Goal: Navigation & Orientation: Find specific page/section

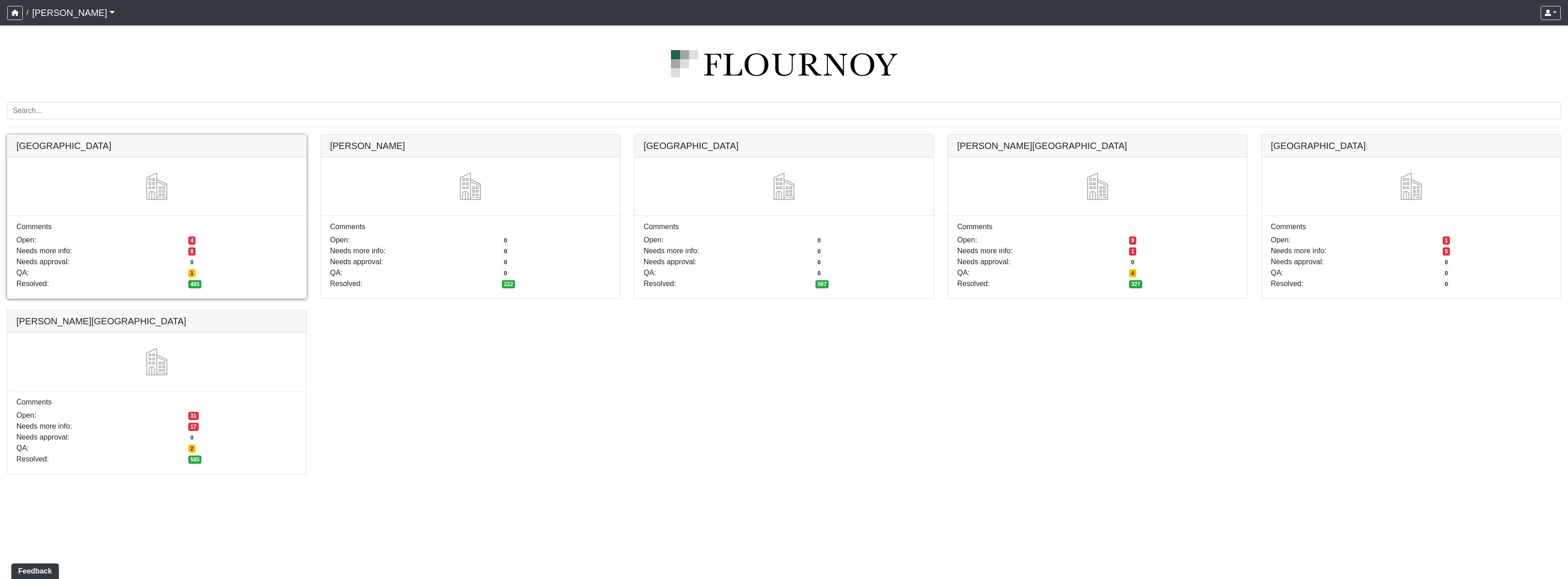
click at [175, 135] on link at bounding box center [156, 135] width 299 height 0
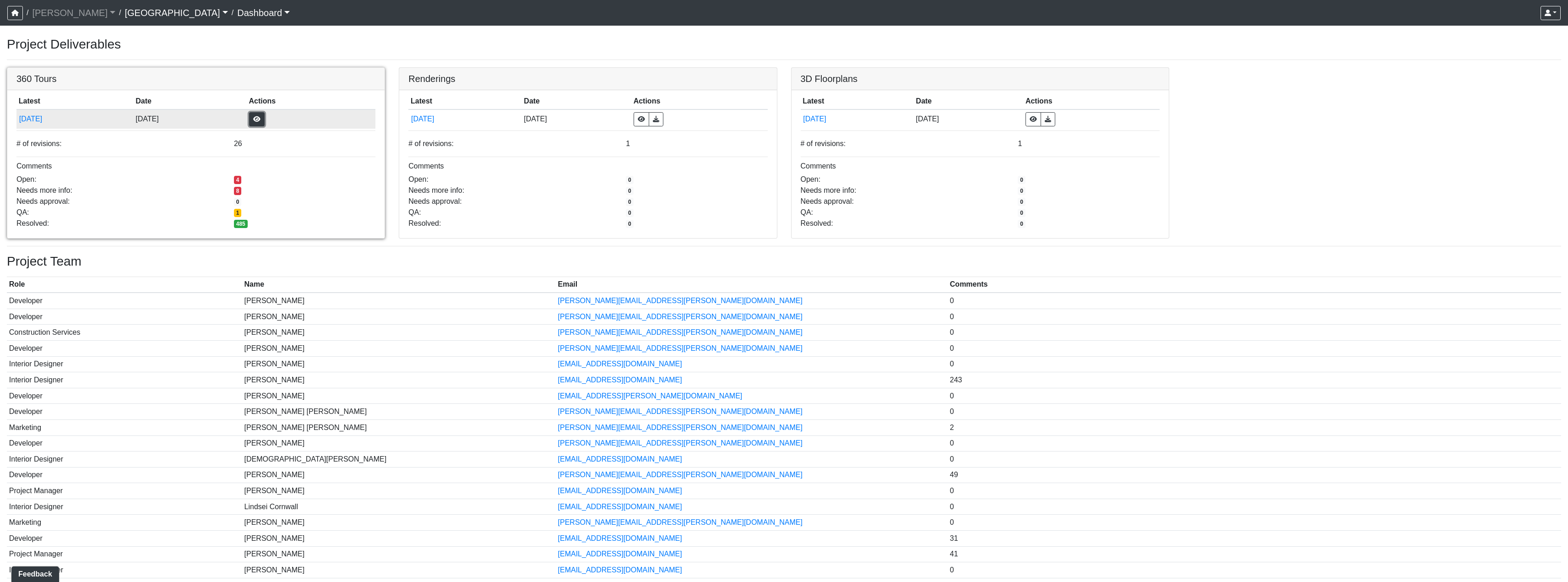
click at [265, 116] on button "button" at bounding box center [256, 119] width 15 height 14
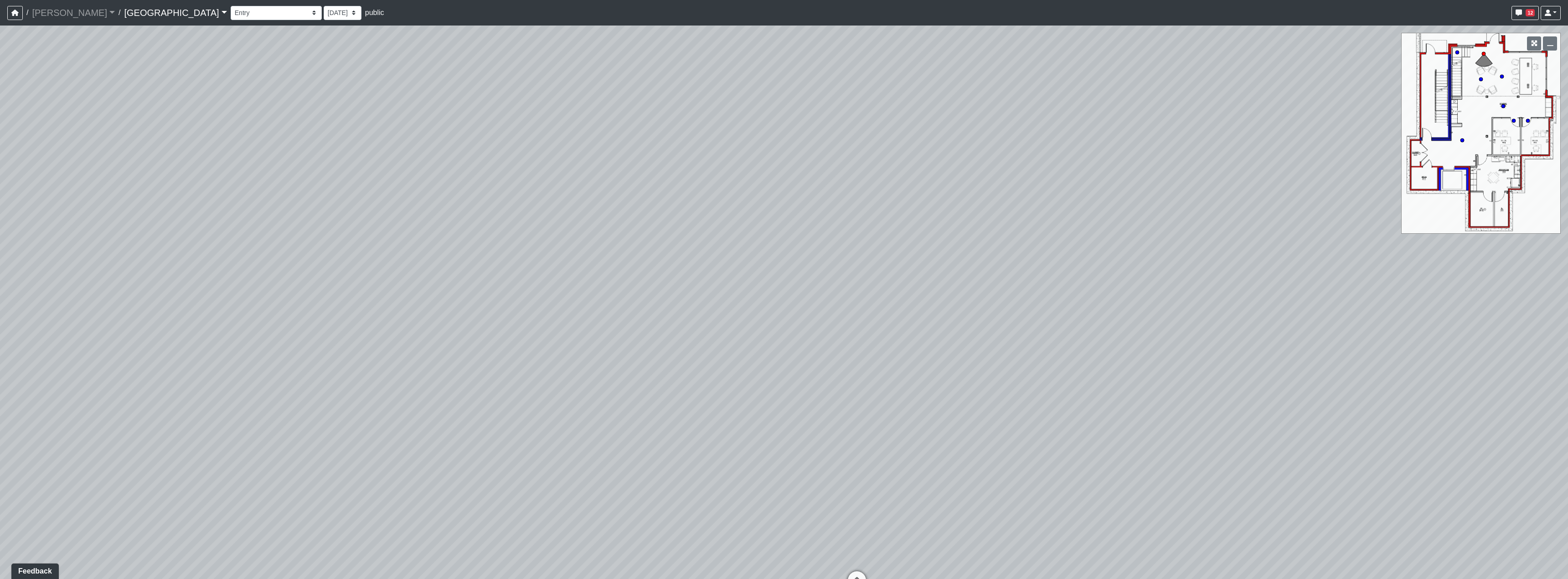
drag, startPoint x: 1161, startPoint y: 370, endPoint x: 674, endPoint y: 324, distance: 489.2
click at [678, 324] on div "Loading... Reception Desk Loading... Lobby Loading... Landing" at bounding box center [784, 302] width 1568 height 553
click at [867, 324] on icon at bounding box center [856, 335] width 27 height 27
drag, startPoint x: 548, startPoint y: 314, endPoint x: 679, endPoint y: 327, distance: 131.6
click at [1021, 369] on div "Loading... Reception Desk Loading... Lobby Loading... Landing Loading... Entry …" at bounding box center [784, 302] width 1568 height 553
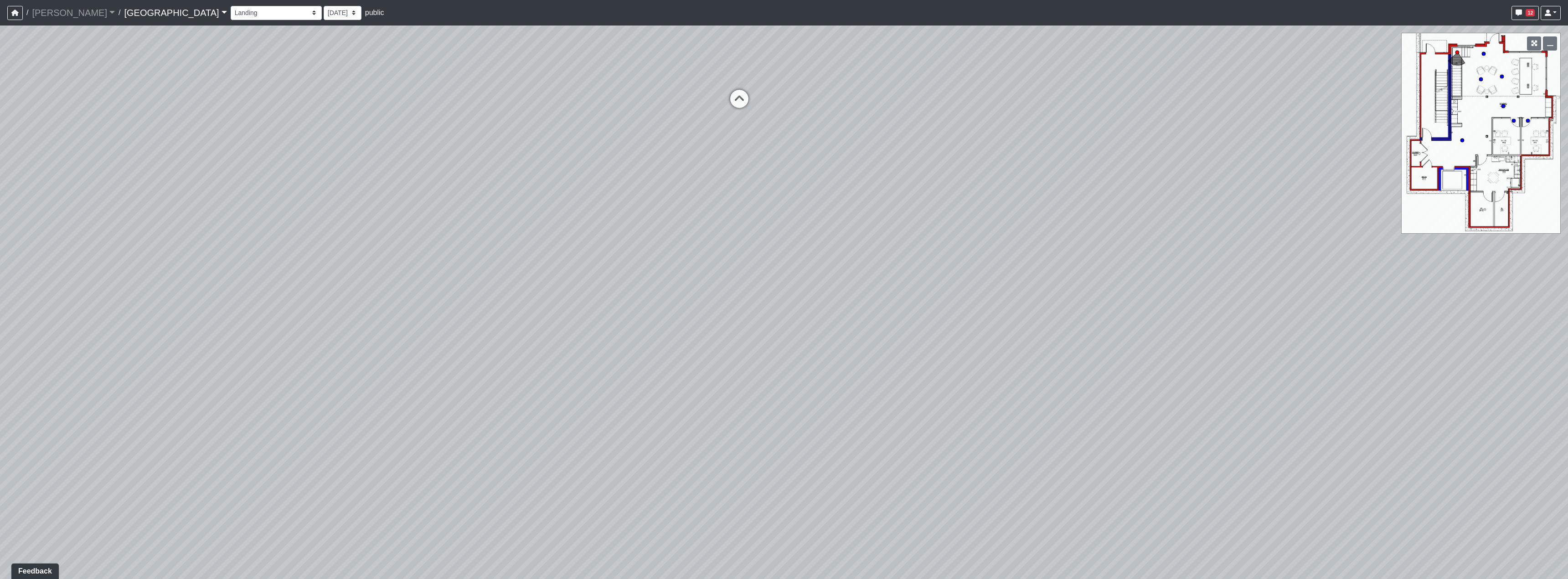
drag, startPoint x: 631, startPoint y: 313, endPoint x: 659, endPoint y: 320, distance: 28.9
click at [659, 320] on div "Loading... Reception Desk Loading... Lobby Loading... Landing Loading... Entry …" at bounding box center [784, 302] width 1568 height 553
click at [866, 123] on icon at bounding box center [866, 135] width 27 height 27
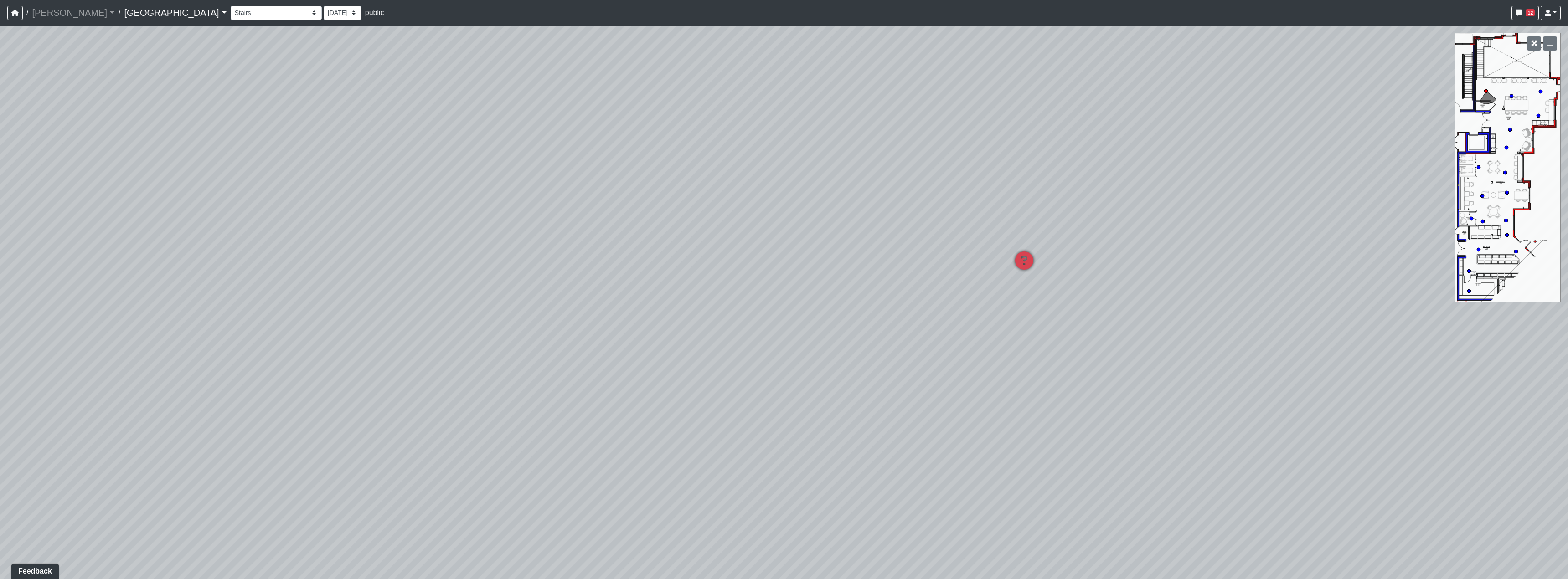
drag, startPoint x: 425, startPoint y: 306, endPoint x: 911, endPoint y: 253, distance: 488.9
click at [864, 253] on div "Loading... Reception Desk Loading... Lobby Loading... Landing Loading... Entry …" at bounding box center [784, 302] width 1568 height 553
drag, startPoint x: 597, startPoint y: 312, endPoint x: 617, endPoint y: 286, distance: 32.8
click at [617, 286] on div "Loading... Reception Desk Loading... Lobby Loading... Landing Loading... Entry …" at bounding box center [784, 302] width 1568 height 553
click at [1037, 458] on div "Communal Table 1" at bounding box center [1065, 452] width 70 height 18
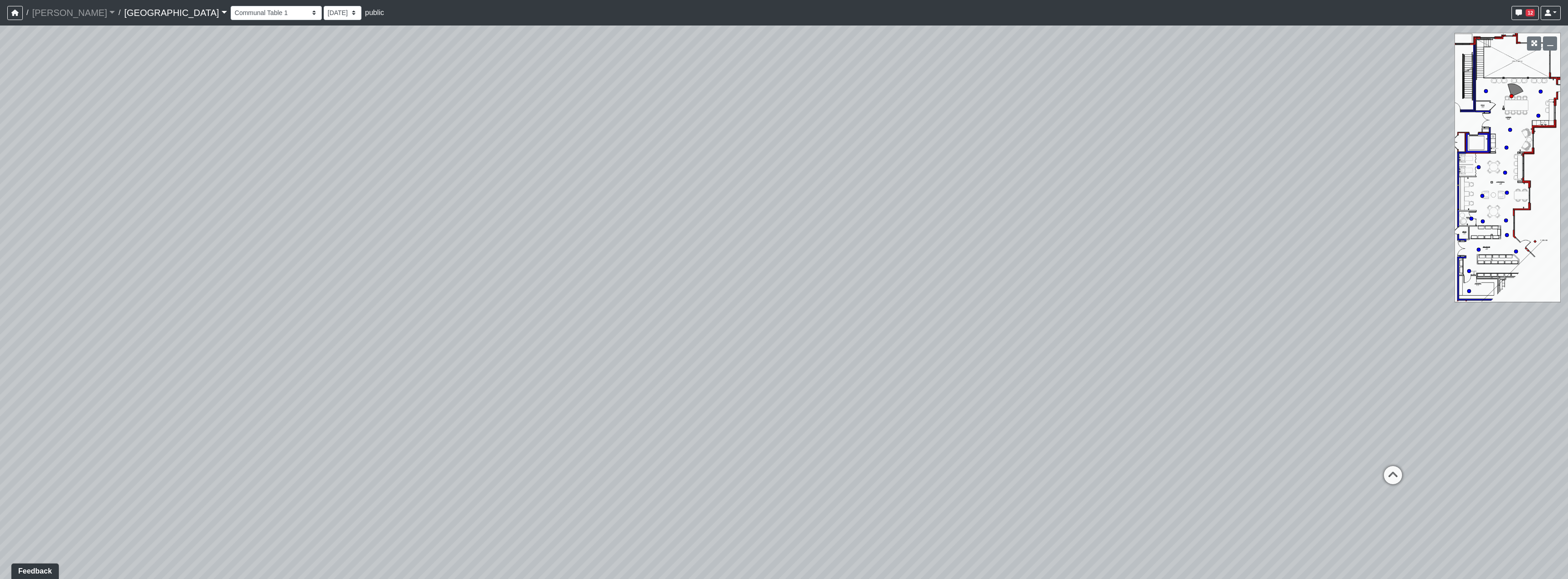
drag, startPoint x: 669, startPoint y: 371, endPoint x: 1300, endPoint y: 347, distance: 631.5
click at [1300, 347] on div "Loading... Reception Desk Loading... Lobby Loading... Landing Loading... Entry …" at bounding box center [784, 302] width 1568 height 553
drag, startPoint x: 1270, startPoint y: 346, endPoint x: 867, endPoint y: 333, distance: 403.2
click at [867, 333] on div "Loading... Reception Desk Loading... Lobby Loading... Landing Loading... Entry …" at bounding box center [784, 302] width 1568 height 553
click at [978, 373] on icon at bounding box center [978, 370] width 27 height 27
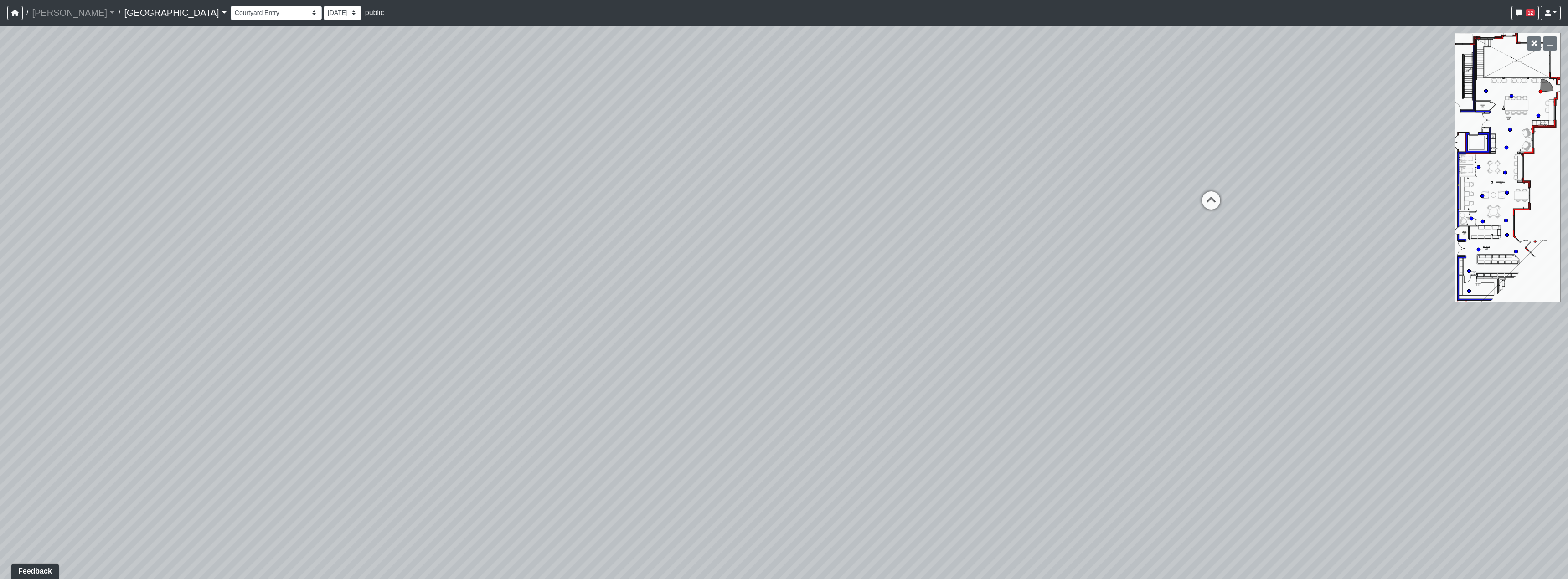
drag, startPoint x: 593, startPoint y: 341, endPoint x: 1002, endPoint y: 355, distance: 409.2
click at [987, 355] on div "Loading... Reception Desk Loading... Lobby Loading... Landing Loading... Entry …" at bounding box center [784, 302] width 1568 height 553
drag, startPoint x: 534, startPoint y: 305, endPoint x: 978, endPoint y: 327, distance: 444.5
click at [979, 326] on div "Loading... Reception Desk Loading... Lobby Loading... Landing Loading... Entry …" at bounding box center [784, 302] width 1568 height 553
drag, startPoint x: 936, startPoint y: 407, endPoint x: 1182, endPoint y: 399, distance: 246.1
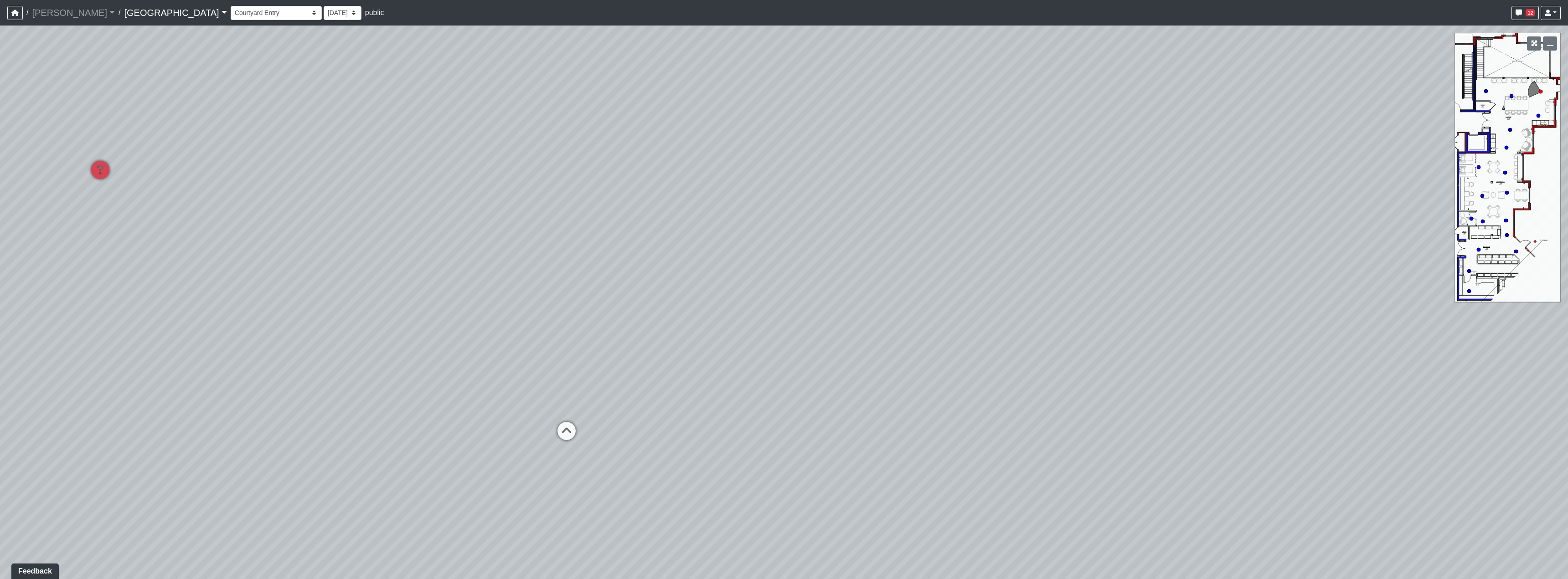
click at [1182, 399] on div "Loading... Reception Desk Loading... Lobby Loading... Landing Loading... Entry …" at bounding box center [784, 302] width 1568 height 553
drag, startPoint x: 847, startPoint y: 427, endPoint x: 892, endPoint y: 421, distance: 45.4
click at [892, 421] on div "Loading... Reception Desk Loading... Lobby Loading... Landing Loading... Entry …" at bounding box center [784, 302] width 1568 height 553
click at [623, 404] on icon at bounding box center [626, 407] width 27 height 27
drag, startPoint x: 967, startPoint y: 389, endPoint x: 435, endPoint y: 380, distance: 532.1
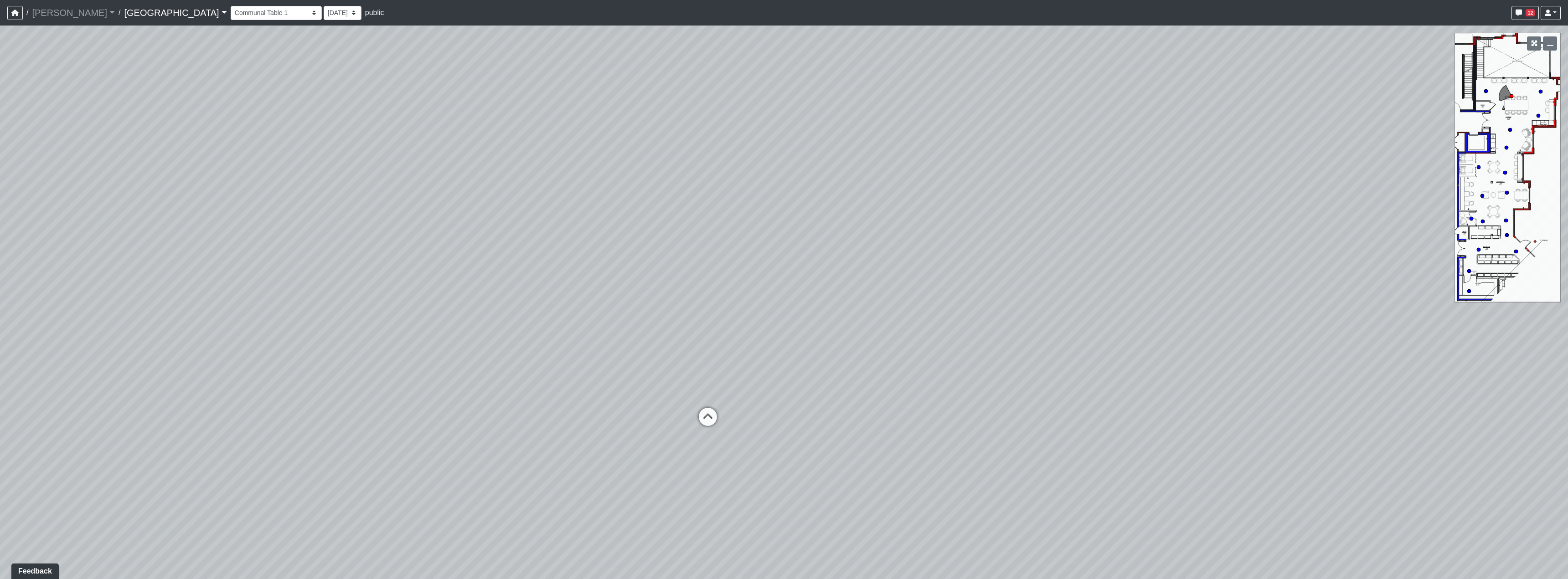
click at [434, 380] on div "Loading... Reception Desk Loading... Lobby Loading... Landing Loading... Entry …" at bounding box center [784, 302] width 1568 height 553
drag, startPoint x: 1032, startPoint y: 330, endPoint x: 475, endPoint y: 332, distance: 557.0
click at [475, 332] on div "Loading... Reception Desk Loading... Lobby Loading... Landing Loading... Entry …" at bounding box center [784, 302] width 1568 height 553
drag, startPoint x: 908, startPoint y: 320, endPoint x: 1031, endPoint y: 338, distance: 124.3
click at [1108, 330] on div "Loading... Reception Desk Loading... Lobby Loading... Landing Loading... Entry …" at bounding box center [784, 302] width 1568 height 553
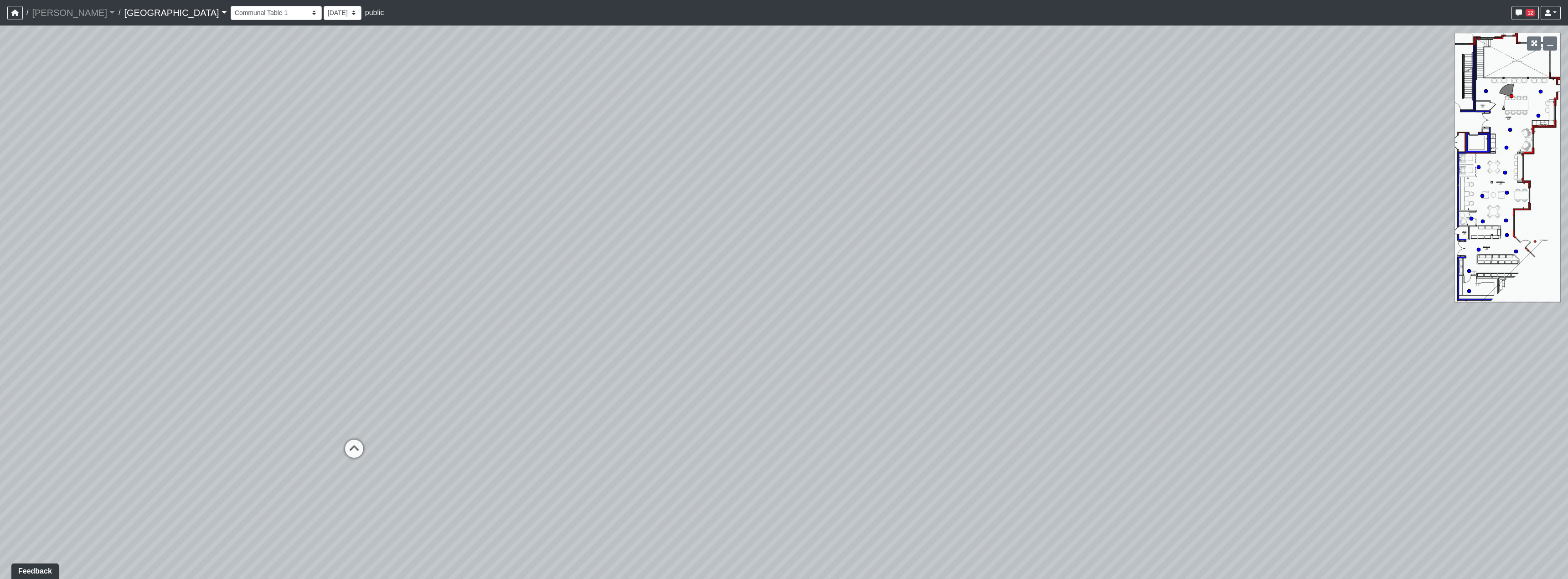
drag, startPoint x: 598, startPoint y: 358, endPoint x: 1034, endPoint y: 327, distance: 437.1
click at [1034, 327] on div "Loading... Reception Desk Loading... Lobby Loading... Landing Loading... Entry …" at bounding box center [784, 302] width 1568 height 553
click at [524, 404] on icon at bounding box center [523, 411] width 27 height 27
drag, startPoint x: 843, startPoint y: 326, endPoint x: 587, endPoint y: 333, distance: 256.1
click at [587, 333] on div "Loading... Reception Desk Loading... Lobby Loading... Landing Loading... Entry …" at bounding box center [784, 302] width 1568 height 553
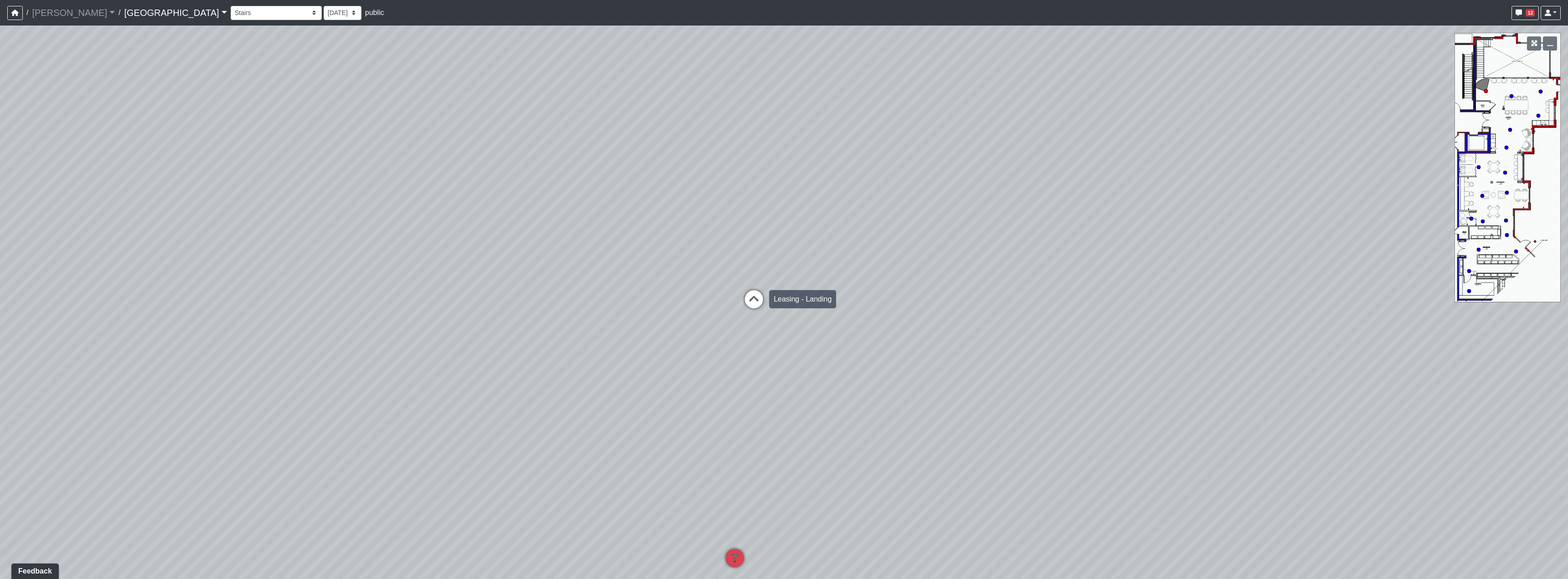
click at [749, 293] on icon at bounding box center [754, 303] width 27 height 27
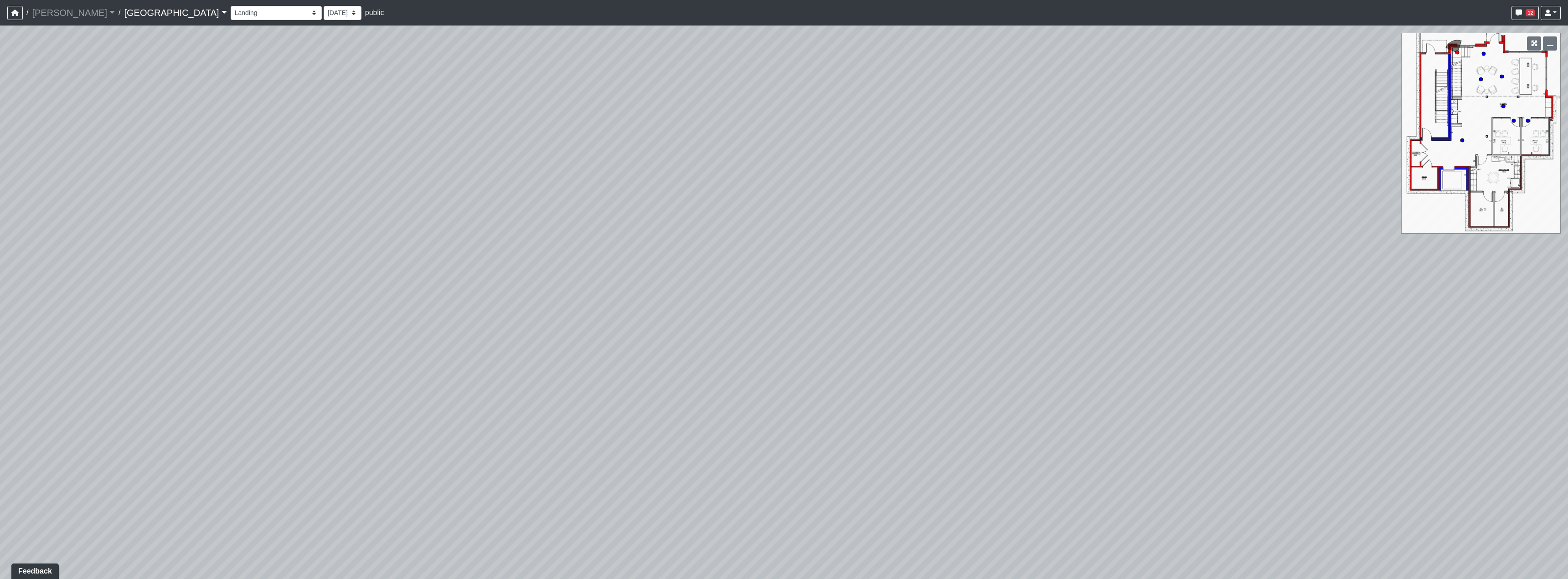
drag, startPoint x: 1072, startPoint y: 305, endPoint x: 723, endPoint y: 238, distance: 355.4
click at [377, 257] on div "Loading... Reception Desk Loading... Lobby Loading... Landing Loading... Entry …" at bounding box center [784, 302] width 1568 height 553
drag, startPoint x: 1071, startPoint y: 282, endPoint x: 792, endPoint y: 314, distance: 280.8
click at [740, 290] on div "Loading... Reception Desk Loading... Lobby Loading... Landing Loading... Entry …" at bounding box center [784, 302] width 1568 height 553
click at [790, 373] on icon at bounding box center [791, 369] width 27 height 27
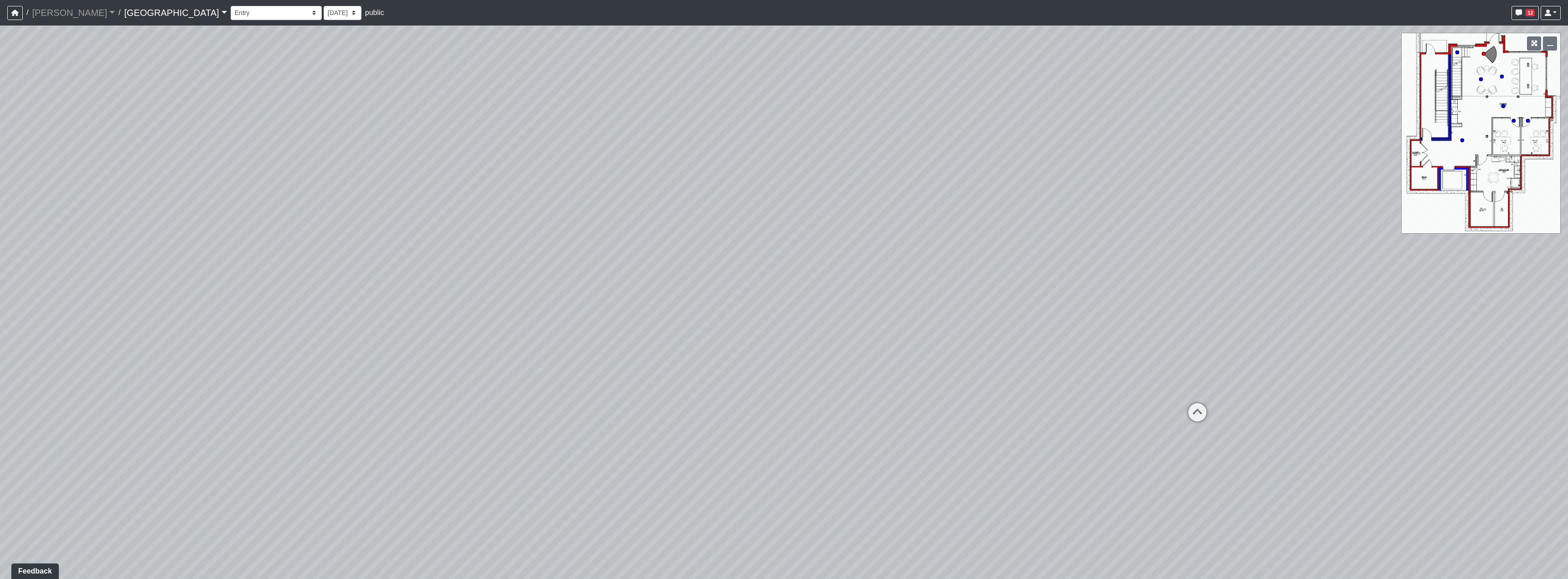
drag, startPoint x: 1178, startPoint y: 269, endPoint x: 689, endPoint y: 314, distance: 491.1
click at [618, 366] on div "Loading... Reception Desk Loading... Lobby Loading... Landing Loading... Entry …" at bounding box center [784, 302] width 1568 height 553
drag, startPoint x: 961, startPoint y: 195, endPoint x: 925, endPoint y: 350, distance: 159.1
click at [1194, 400] on div "Loading... Reception Desk Loading... Lobby Loading... Landing Loading... Entry …" at bounding box center [784, 302] width 1568 height 553
drag, startPoint x: 572, startPoint y: 301, endPoint x: 789, endPoint y: 288, distance: 217.4
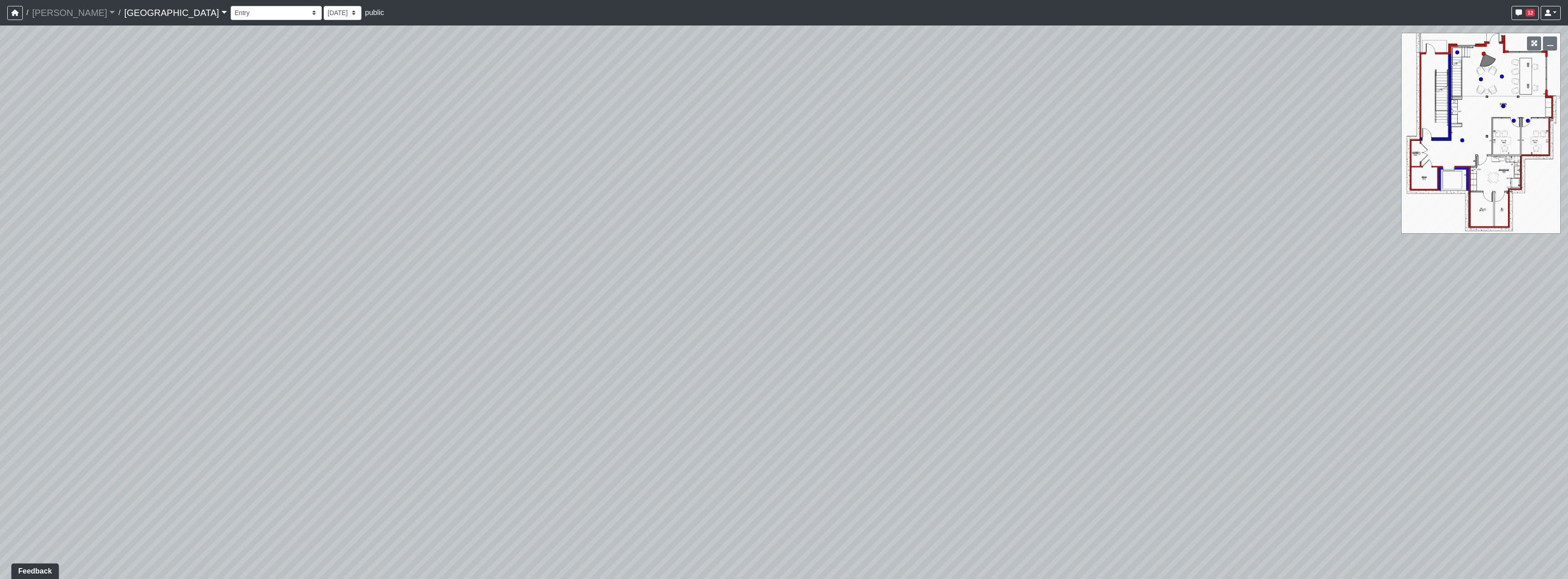
click at [796, 297] on div "Loading... Reception Desk Loading... Lobby Loading... Landing Loading... Entry …" at bounding box center [784, 302] width 1568 height 553
drag, startPoint x: 648, startPoint y: 213, endPoint x: 843, endPoint y: 285, distance: 207.9
click at [843, 285] on div "Loading... Reception Desk Loading... Lobby Loading... Landing Loading... Entry …" at bounding box center [784, 302] width 1568 height 553
drag, startPoint x: 761, startPoint y: 268, endPoint x: 827, endPoint y: 269, distance: 66.0
click at [827, 269] on div "Loading... Reception Desk Loading... Lobby Loading... Landing Loading... Entry …" at bounding box center [784, 302] width 1568 height 553
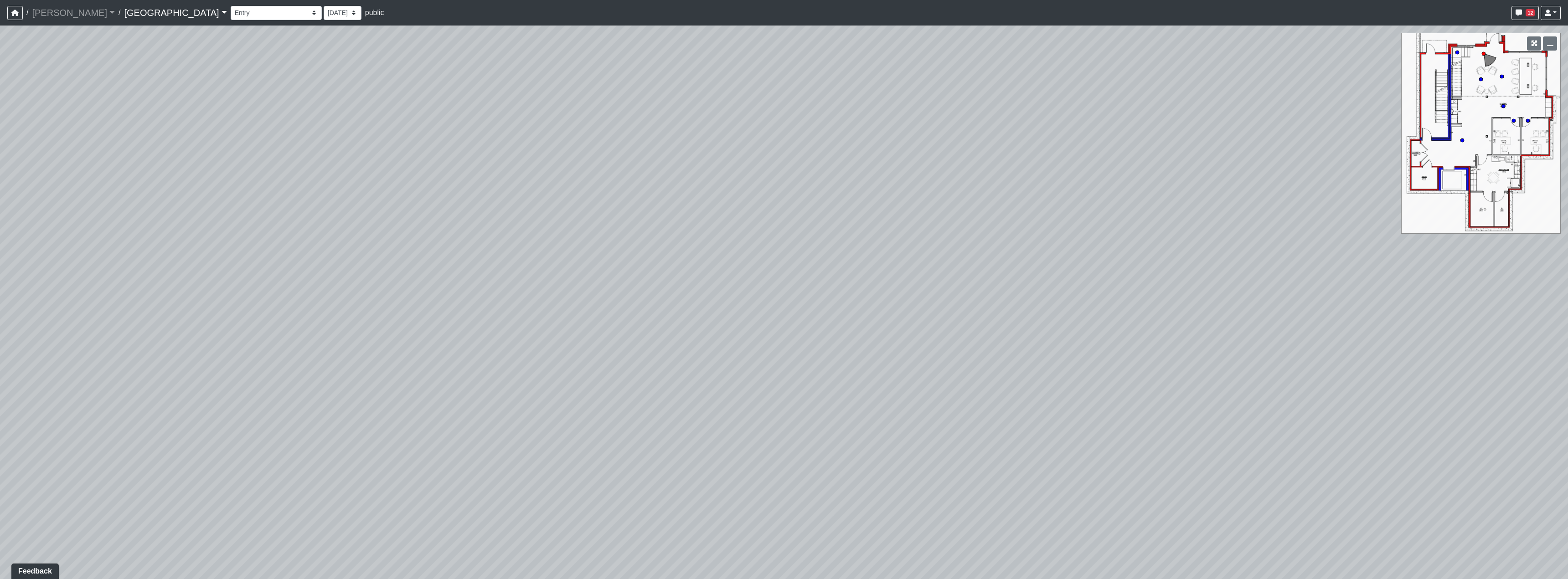
drag, startPoint x: 676, startPoint y: 383, endPoint x: 690, endPoint y: 371, distance: 18.4
click at [690, 371] on div "Loading... Reception Desk Loading... Lobby Loading... Landing Loading... Entry …" at bounding box center [784, 302] width 1568 height 553
drag, startPoint x: 1079, startPoint y: 265, endPoint x: 727, endPoint y: 262, distance: 352.0
click at [727, 262] on div "Loading... Reception Desk Loading... Lobby Loading... Landing Loading... Entry …" at bounding box center [784, 302] width 1568 height 553
drag, startPoint x: 894, startPoint y: 279, endPoint x: 679, endPoint y: 242, distance: 218.2
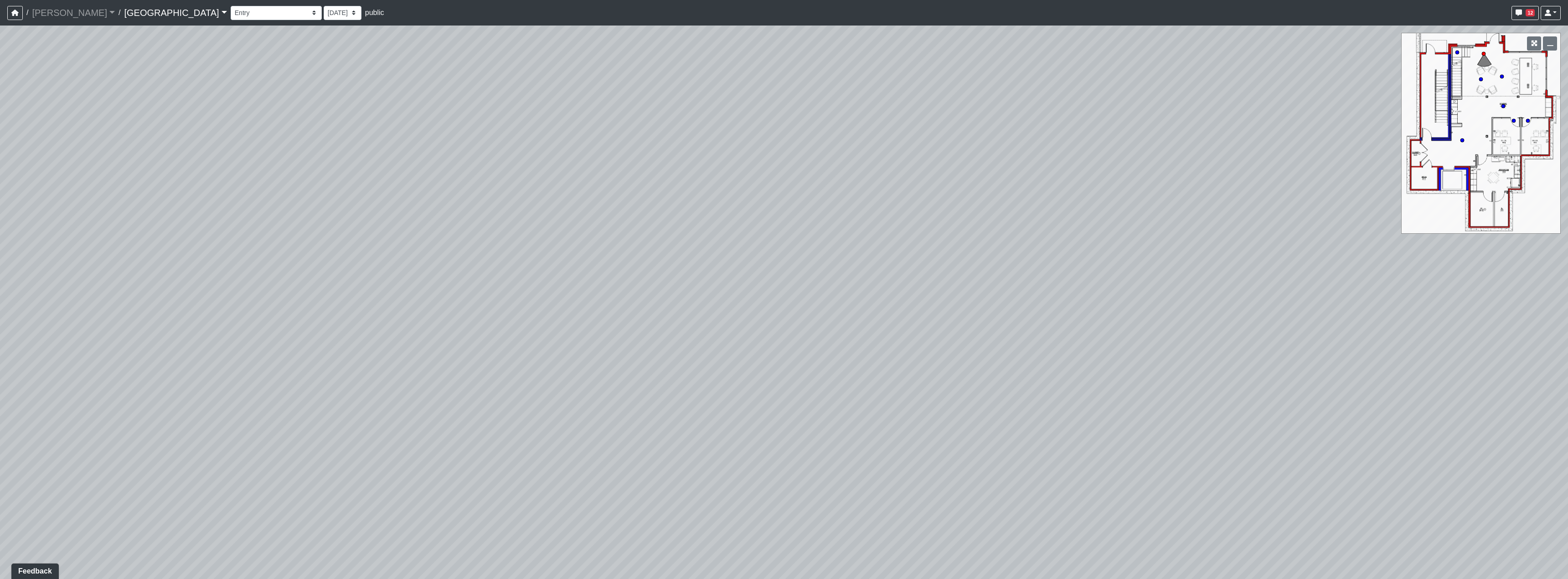
click at [657, 250] on div "Loading... Reception Desk Loading... Lobby Loading... Landing Loading... Entry …" at bounding box center [784, 302] width 1568 height 553
drag, startPoint x: 654, startPoint y: 192, endPoint x: 855, endPoint y: 99, distance: 221.5
click at [855, 99] on div "Loading... Reception Desk Loading... Lobby Loading... Landing Loading... Entry …" at bounding box center [784, 302] width 1568 height 553
drag, startPoint x: 589, startPoint y: 183, endPoint x: 824, endPoint y: 280, distance: 254.2
click at [824, 280] on div "Loading... Reception Desk Loading... Lobby Loading... Landing Loading... Entry …" at bounding box center [784, 302] width 1568 height 553
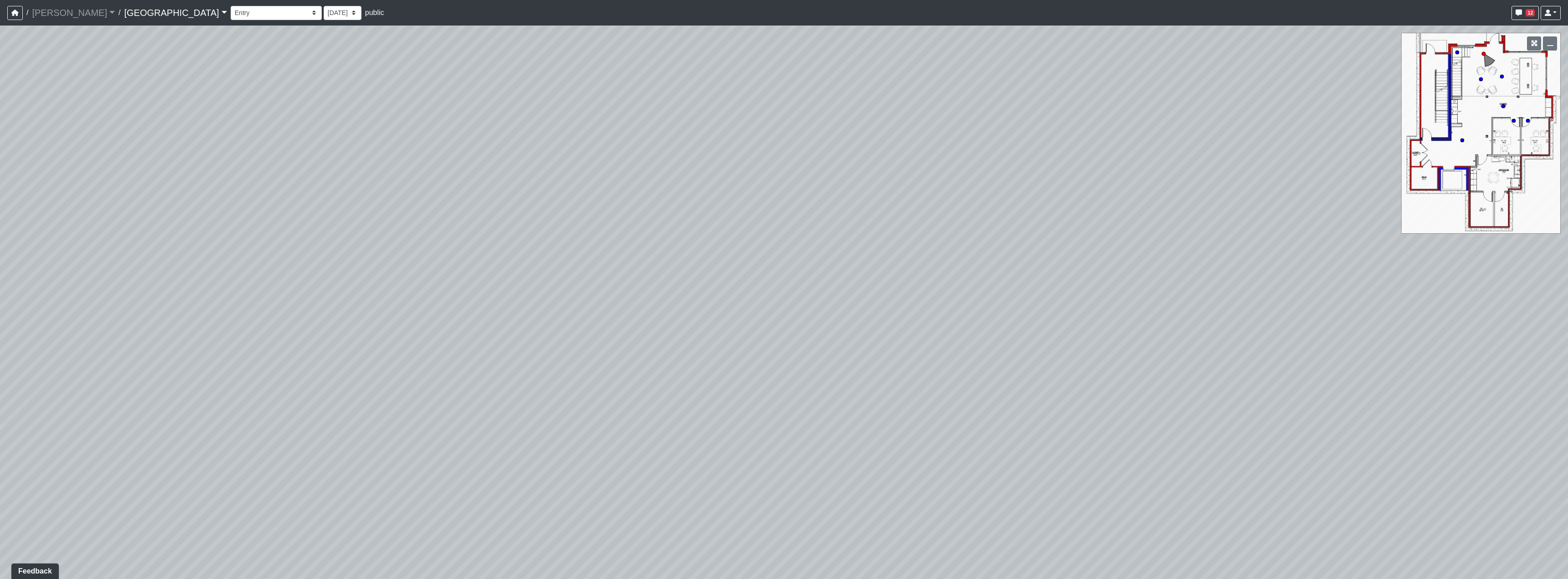
drag, startPoint x: 725, startPoint y: 191, endPoint x: 733, endPoint y: 192, distance: 8.1
click at [733, 192] on div "Loading... Reception Desk Loading... Lobby Loading... Landing Loading... Entry …" at bounding box center [784, 302] width 1568 height 553
click at [797, 196] on div "Loading... Reception Desk Loading... Lobby Loading... Landing Loading... Entry …" at bounding box center [784, 302] width 1568 height 553
drag, startPoint x: 768, startPoint y: 330, endPoint x: 780, endPoint y: 321, distance: 15.0
click at [780, 321] on div "Loading... Reception Desk Loading... Lobby Loading... Landing Loading... Entry …" at bounding box center [784, 302] width 1568 height 553
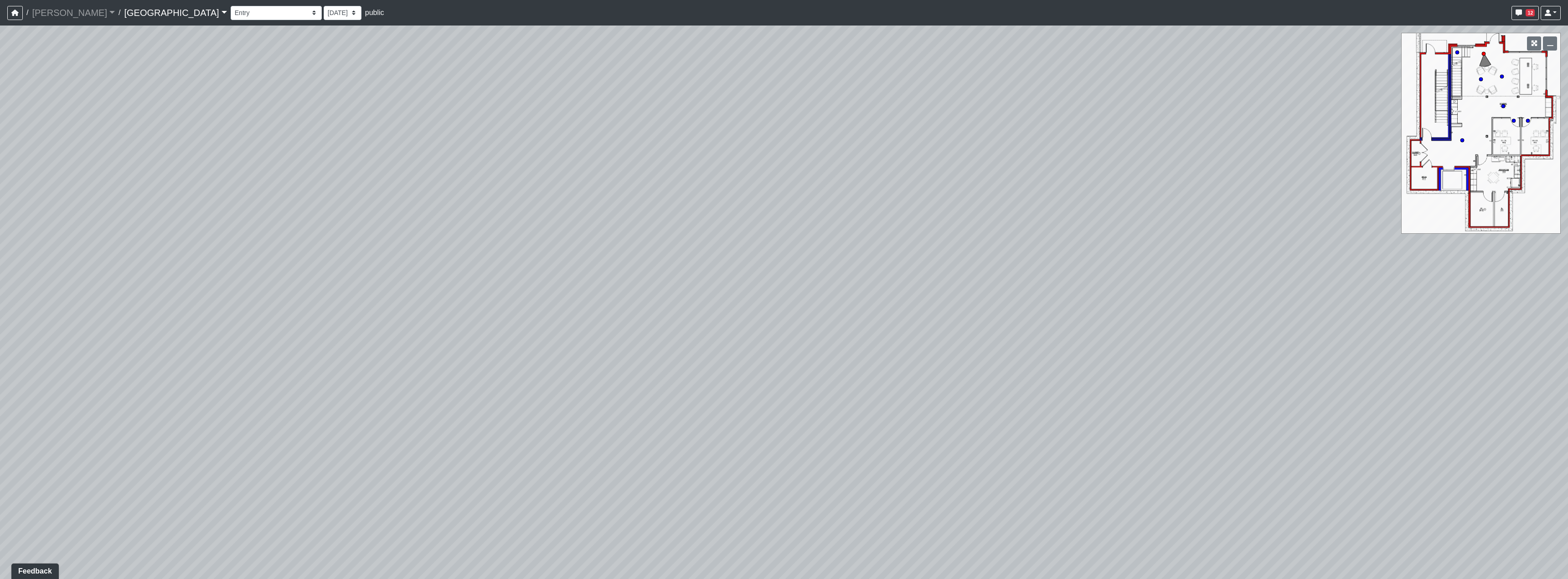
drag
click at [413, 328] on div "Loading... Reception Desk Loading... Lobby Loading... Landing Loading... Entry …" at bounding box center [784, 302] width 1568 height 553
click at [292, 323] on div "Loading... Reception Desk Loading... Lobby Loading... Landing Loading... Entry …" at bounding box center [784, 302] width 1568 height 553
click at [603, 250] on div "Loading... Reception Desk Loading... Lobby Loading... Landing Loading... Entry …" at bounding box center [784, 302] width 1568 height 553
click at [674, 366] on icon at bounding box center [661, 368] width 27 height 27
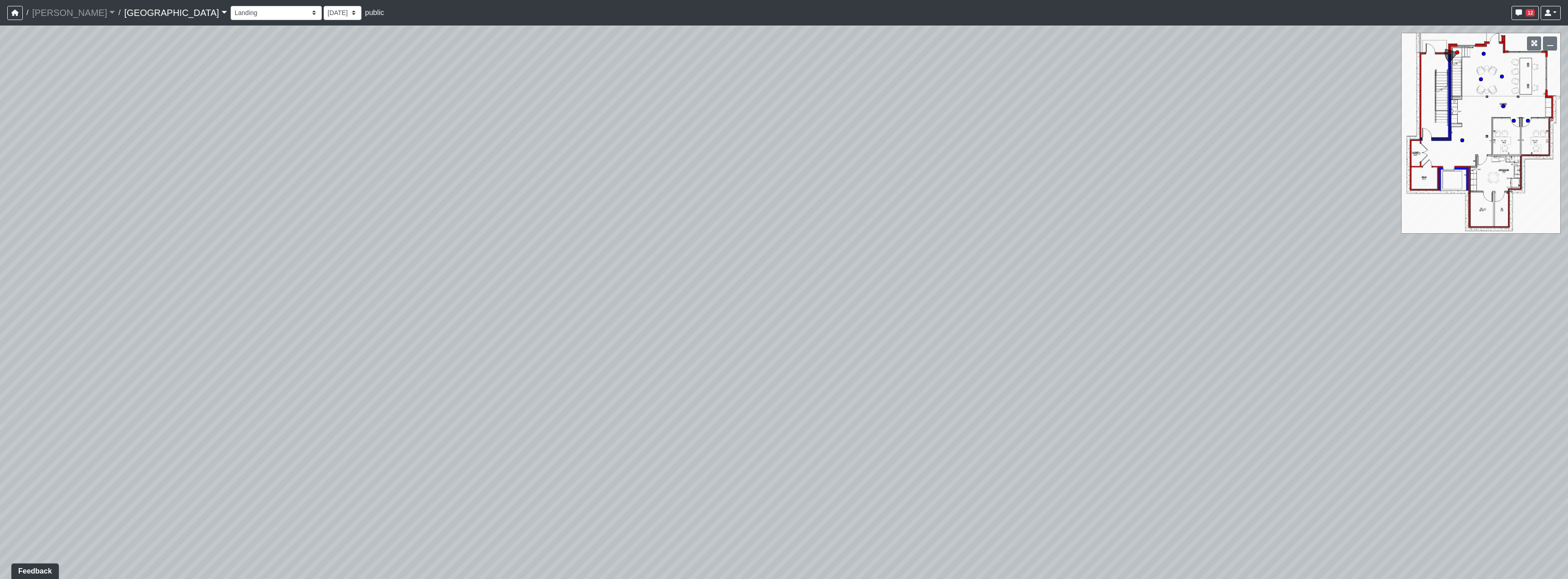
click at [1037, 364] on div "Loading... Reception Desk Loading... Lobby Loading... Landing Loading... Entry …" at bounding box center [784, 302] width 1568 height 553
click at [879, 401] on div "Loading... Reception Desk Loading... Lobby Loading... Landing Loading... Entry …" at bounding box center [784, 302] width 1568 height 553
click at [894, 418] on div "Loading... Reception Desk Loading... Lobby Loading... Landing Loading... Entry …" at bounding box center [784, 302] width 1568 height 553
click at [941, 187] on icon at bounding box center [940, 190] width 27 height 27
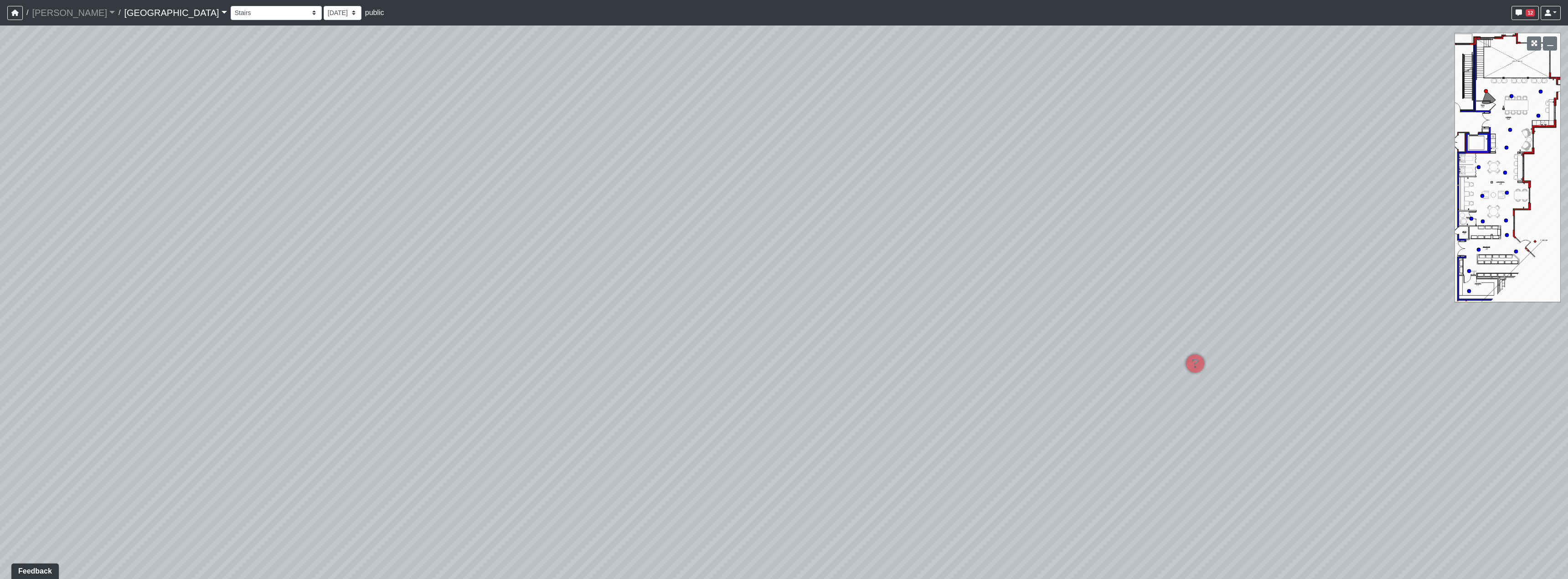
click at [980, 314] on div "Loading... Reception Desk Loading... Lobby Loading... Landing Loading... Entry …" at bounding box center [784, 302] width 1568 height 553
click at [743, 226] on div "Loading... Reception Desk Loading... Lobby Loading... Landing Loading... Entry …" at bounding box center [784, 302] width 1568 height 553
click at [581, 268] on div "Loading... Reception Desk Loading... Lobby Loading... Landing Loading... Entry …" at bounding box center [784, 302] width 1568 height 553
click at [1111, 342] on div "Communal Table 1" at bounding box center [1146, 340] width 70 height 18
click at [1073, 322] on div "Loading... Reception Desk Loading... Lobby Loading... Landing Loading... Entry …" at bounding box center [784, 302] width 1568 height 553
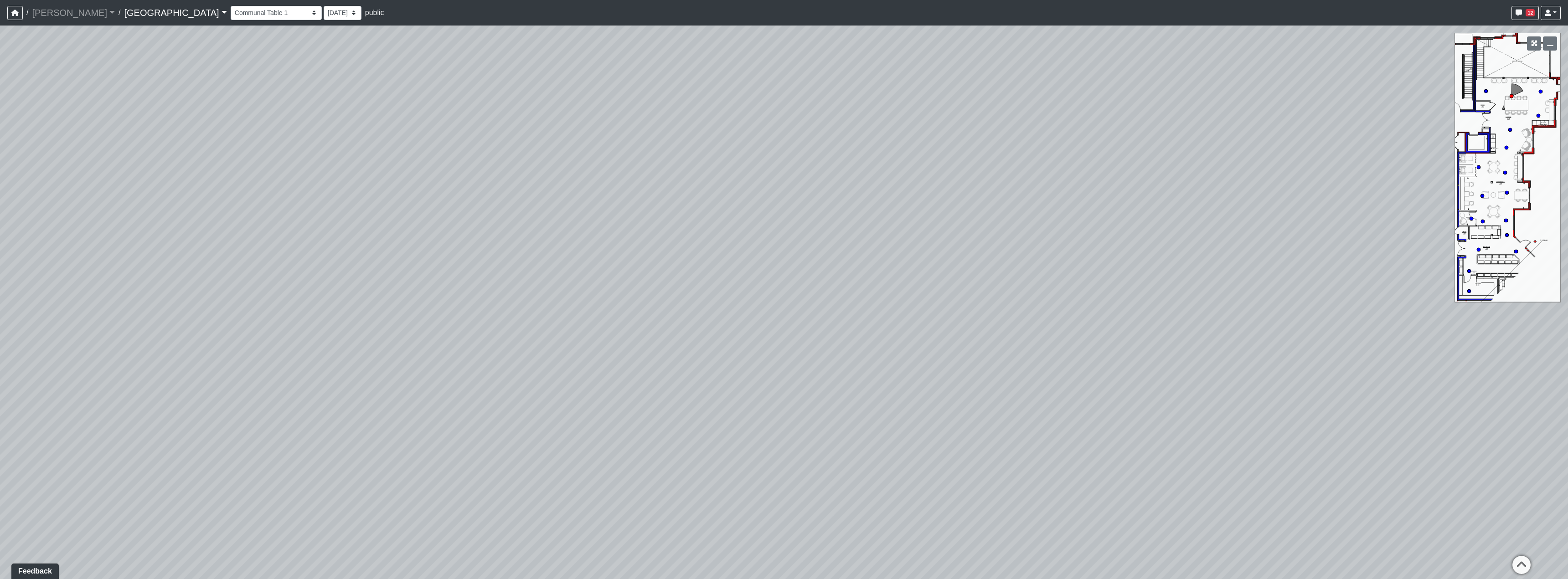
click at [840, 293] on div "Loading... Reception Desk Loading... Lobby Loading... Landing Loading... Entry …" at bounding box center [784, 302] width 1568 height 553
click at [824, 353] on div "Loading... Reception Desk Loading... Lobby Loading... Landing Loading... Entry …" at bounding box center [784, 302] width 1568 height 553
click at [1106, 367] on div "Loading... Reception Desk Loading... Lobby Loading... Landing Loading... Entry …" at bounding box center [784, 302] width 1568 height 553
click at [760, 314] on div "Loading... Reception Desk Loading... Lobby Loading... Landing Loading... Entry …" at bounding box center [784, 302] width 1568 height 553
click at [228, 279] on div "Loading... Reception Desk Loading... Lobby Loading... Landing Loading... Entry …" at bounding box center [784, 302] width 1568 height 553
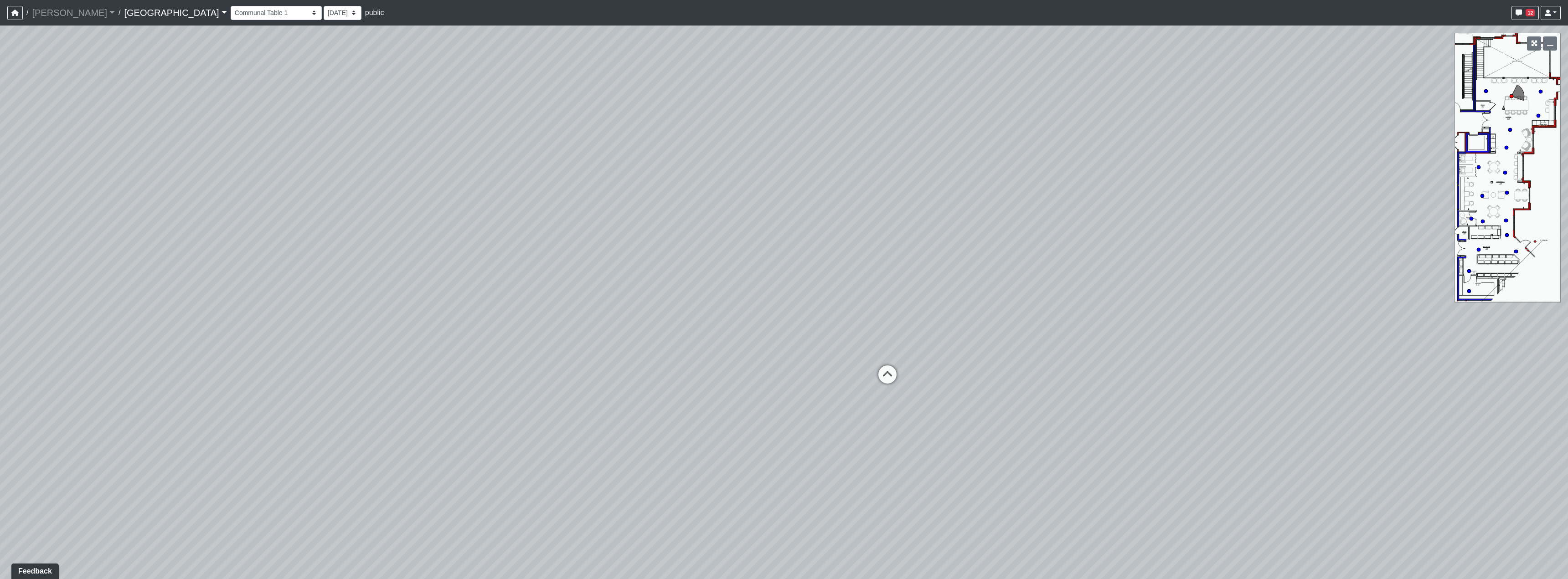
click at [551, 364] on div "Loading... Reception Desk Loading... Lobby Loading... Landing Loading... Entry …" at bounding box center [784, 302] width 1568 height 553
click at [887, 380] on icon at bounding box center [889, 379] width 27 height 27
click at [1035, 404] on div "Loading... Reception Desk Loading... Lobby Loading... Landing Loading... Entry …" at bounding box center [784, 302] width 1568 height 553
click at [827, 336] on div "Loading... Reception Desk Loading... Lobby Loading... Landing Loading... Entry …" at bounding box center [784, 302] width 1568 height 553
click at [954, 405] on div "Loading... Reception Desk Loading... Lobby Loading... Landing Loading... Entry …" at bounding box center [784, 302] width 1568 height 553
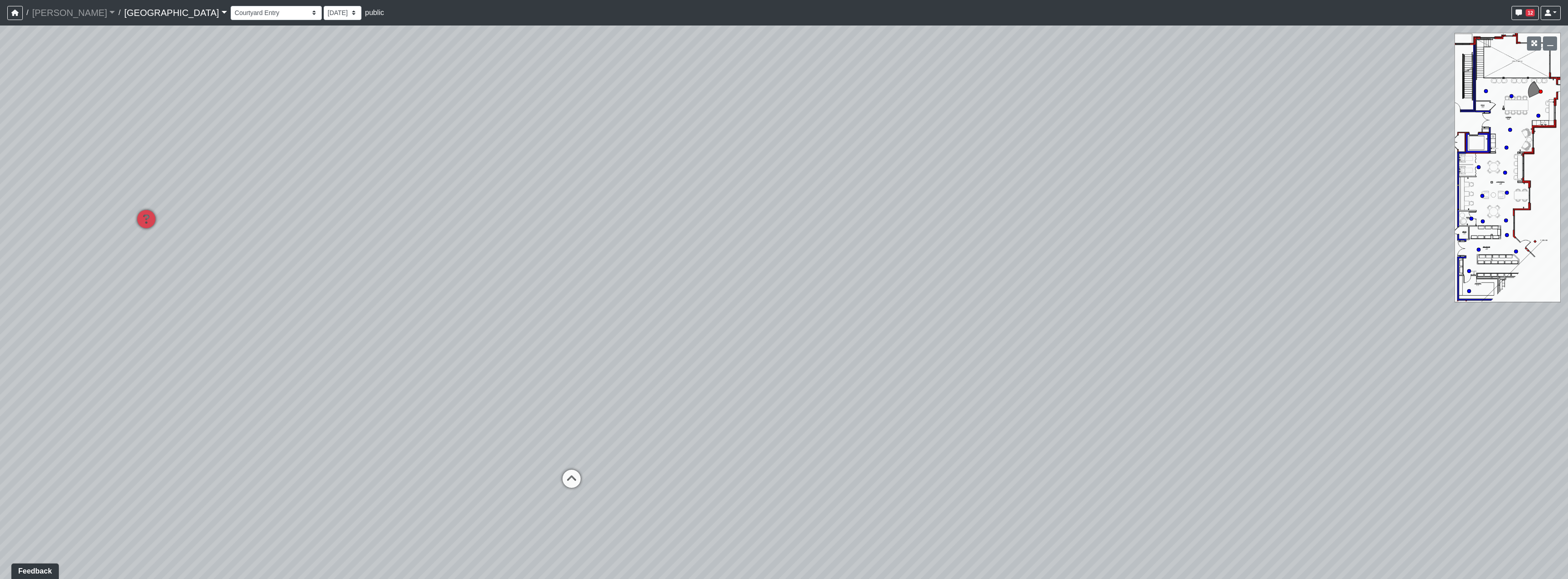
click at [933, 413] on div "Loading... Reception Desk Loading... Lobby Loading... Landing Loading... Entry …" at bounding box center [784, 302] width 1568 height 553
click at [612, 445] on icon at bounding box center [611, 446] width 27 height 27
click at [350, 364] on div "Loading... Reception Desk Loading... Lobby Loading... Landing Loading... Entry …" at bounding box center [784, 302] width 1568 height 553
click at [413, 360] on div "Loading... Reception Desk Loading... Lobby Loading... Landing Loading... Entry …" at bounding box center [784, 302] width 1568 height 553
click at [1328, 355] on div "Loading... Reception Desk Loading... Lobby Loading... Landing Loading... Entry …" at bounding box center [784, 302] width 1568 height 553
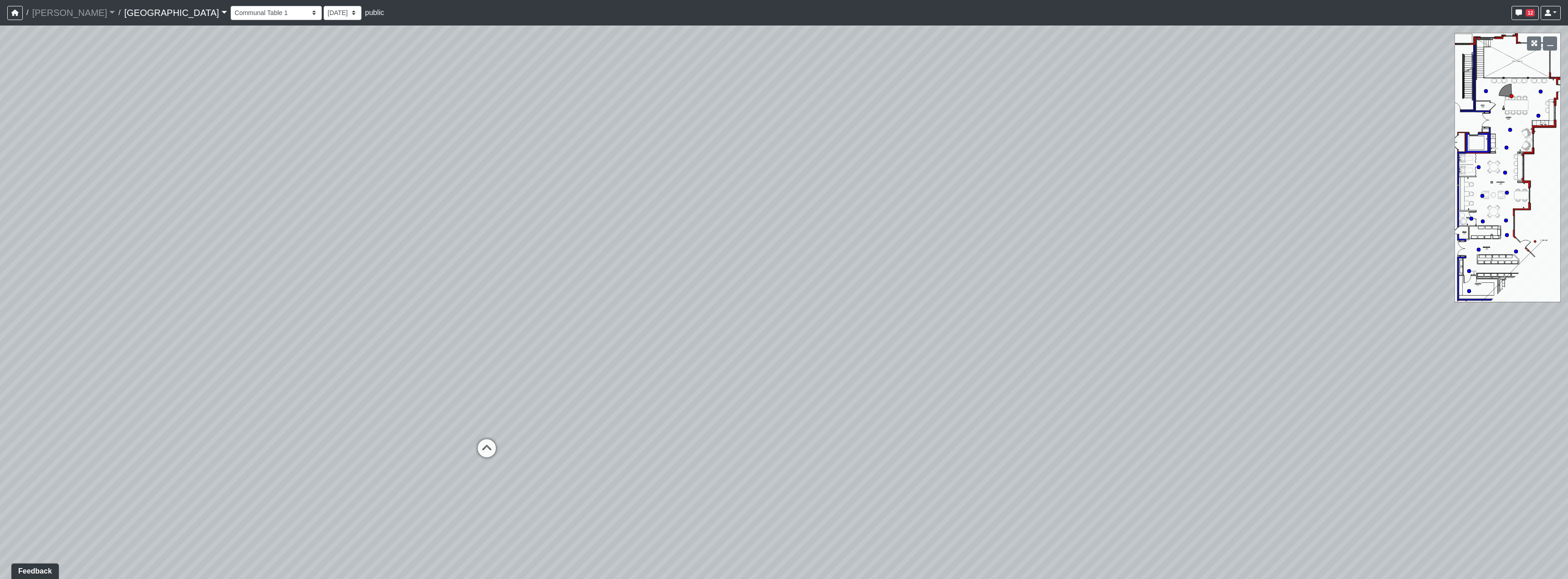
click at [1065, 370] on div "Loading... Reception Desk Loading... Lobby Loading... Landing Loading... Entry …" at bounding box center [784, 302] width 1568 height 553
click at [502, 446] on icon at bounding box center [503, 451] width 27 height 27
click at [625, 370] on div "Loading... Reception Desk Loading... Lobby Loading... Landing Loading... Entry …" at bounding box center [784, 302] width 1568 height 553
click at [970, 403] on div "Loading... Reception Desk Loading... Lobby Loading... Landing Loading... Entry …" at bounding box center [784, 302] width 1568 height 553
click at [696, 344] on div "Loading... Reception Desk Loading... Lobby Loading... Landing Loading... Entry …" at bounding box center [784, 302] width 1568 height 553
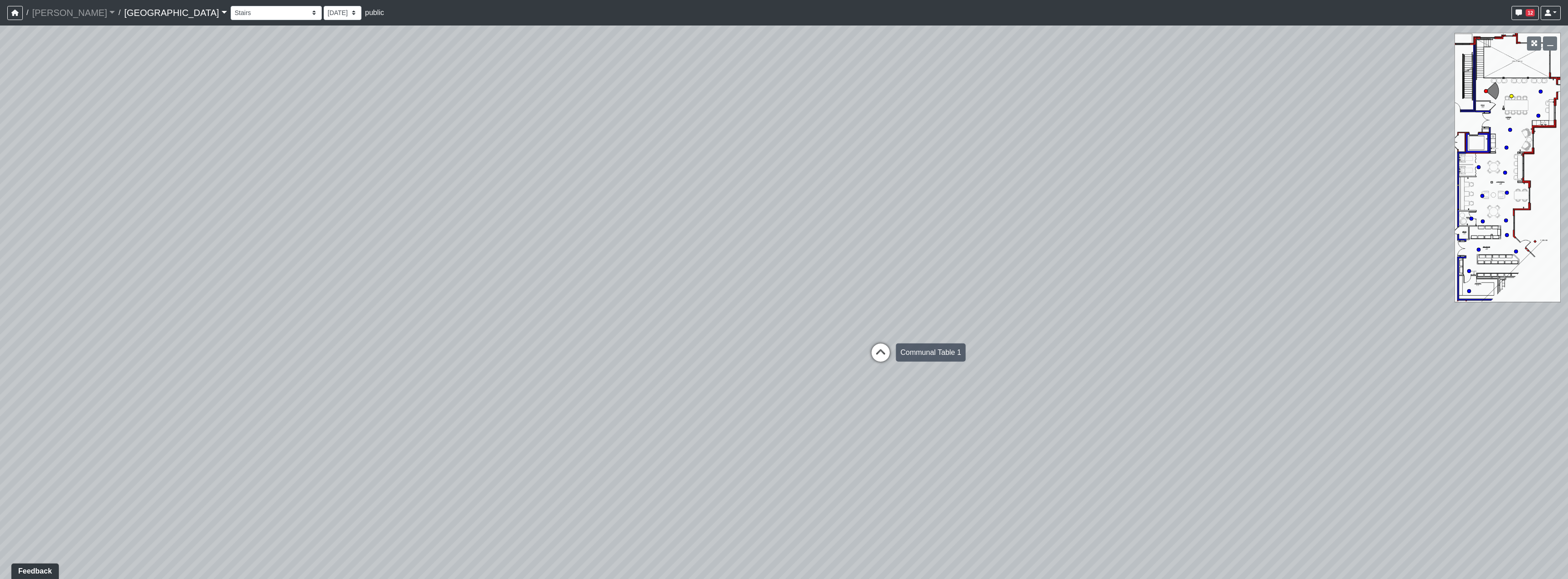
click at [890, 354] on icon at bounding box center [880, 357] width 27 height 27
click at [1059, 352] on div "Loading... Reception Desk Loading... Lobby Loading... Landing Loading... Entry …" at bounding box center [784, 302] width 1568 height 553
click at [945, 353] on div "Loading... Reception Desk Loading... Lobby Loading... Landing Loading... Entry …" at bounding box center [784, 302] width 1568 height 553
click at [950, 389] on icon at bounding box center [951, 383] width 27 height 27
click at [1060, 361] on div "Loading... Reception Desk Loading... Lobby Loading... Landing Loading... Entry …" at bounding box center [784, 302] width 1568 height 553
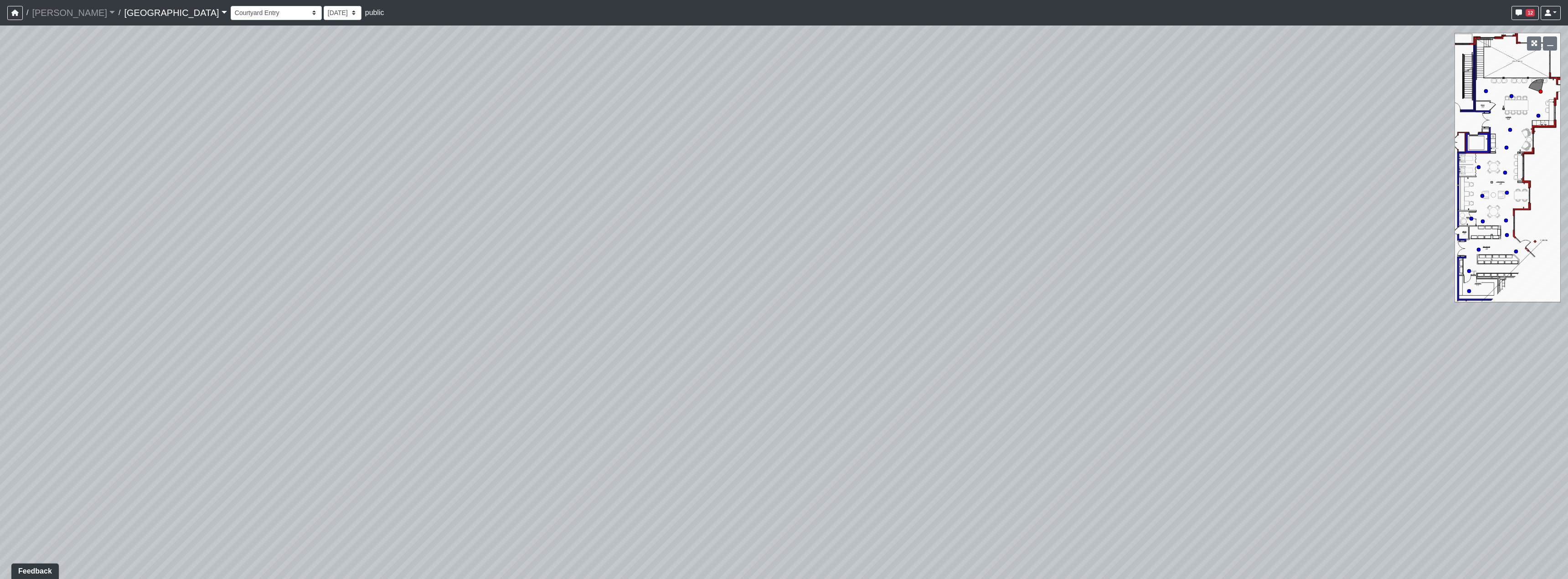
click at [1049, 357] on div "Loading... Reception Desk Loading... Lobby Loading... Landing Loading... Entry …" at bounding box center [784, 302] width 1568 height 553
click at [957, 287] on div "Loading... Reception Desk Loading... Lobby Loading... Landing Loading... Entry …" at bounding box center [784, 302] width 1568 height 553
click at [761, 367] on div "Loading... Reception Desk Loading... Lobby Loading... Landing Loading... Entry …" at bounding box center [784, 302] width 1568 height 553
click at [780, 389] on div "Loading... Reception Desk Loading... Lobby Loading... Landing Loading... Entry …" at bounding box center [784, 302] width 1568 height 553
click at [850, 349] on div "Loading... Reception Desk Loading... Lobby Loading... Landing Loading... Entry …" at bounding box center [784, 302] width 1568 height 553
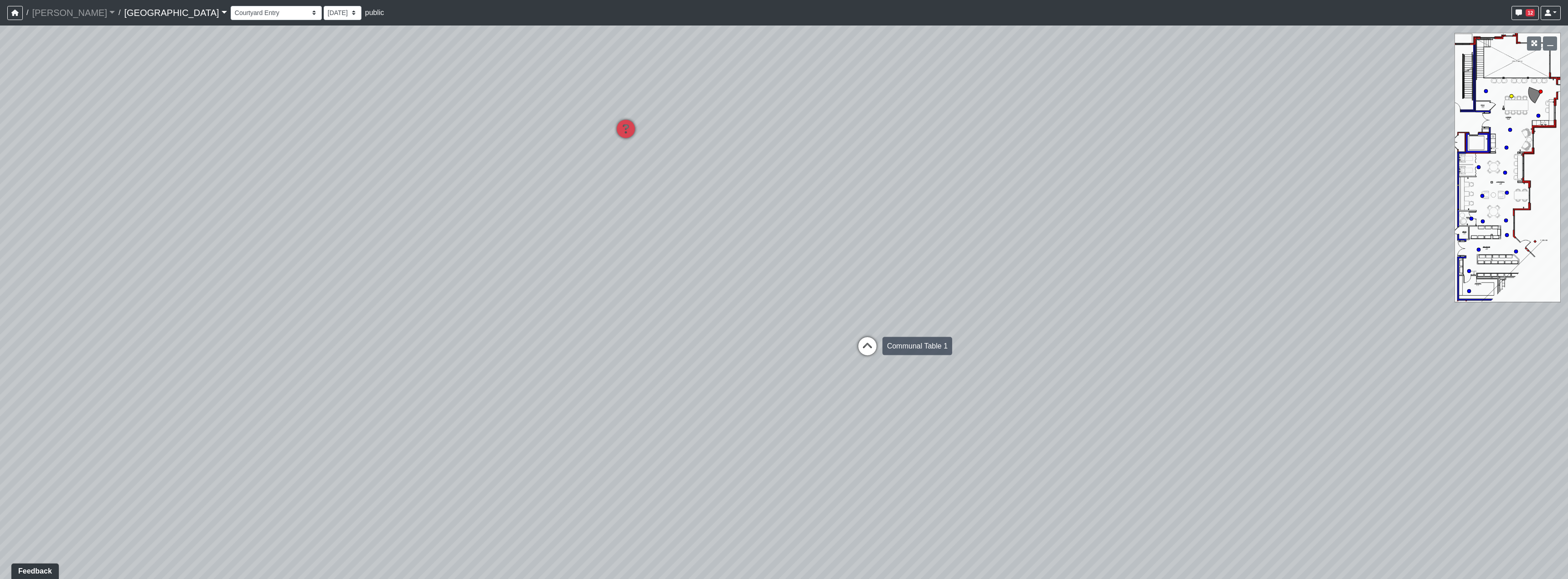
click at [870, 342] on icon at bounding box center [867, 350] width 27 height 27
click at [729, 329] on div "Loading... Reception Desk Loading... Lobby Loading... Landing Loading... Entry …" at bounding box center [784, 302] width 1568 height 553
click at [874, 409] on div "Loading... Reception Desk Loading... Lobby Loading... Landing Loading... Entry …" at bounding box center [784, 302] width 1568 height 553
click at [849, 364] on div "Loading... Reception Desk Loading... Lobby Loading... Landing Loading... Entry …" at bounding box center [784, 302] width 1568 height 553
click at [925, 338] on div "Loading... Reception Desk Loading... Lobby Loading... Landing Loading... Entry …" at bounding box center [784, 302] width 1568 height 553
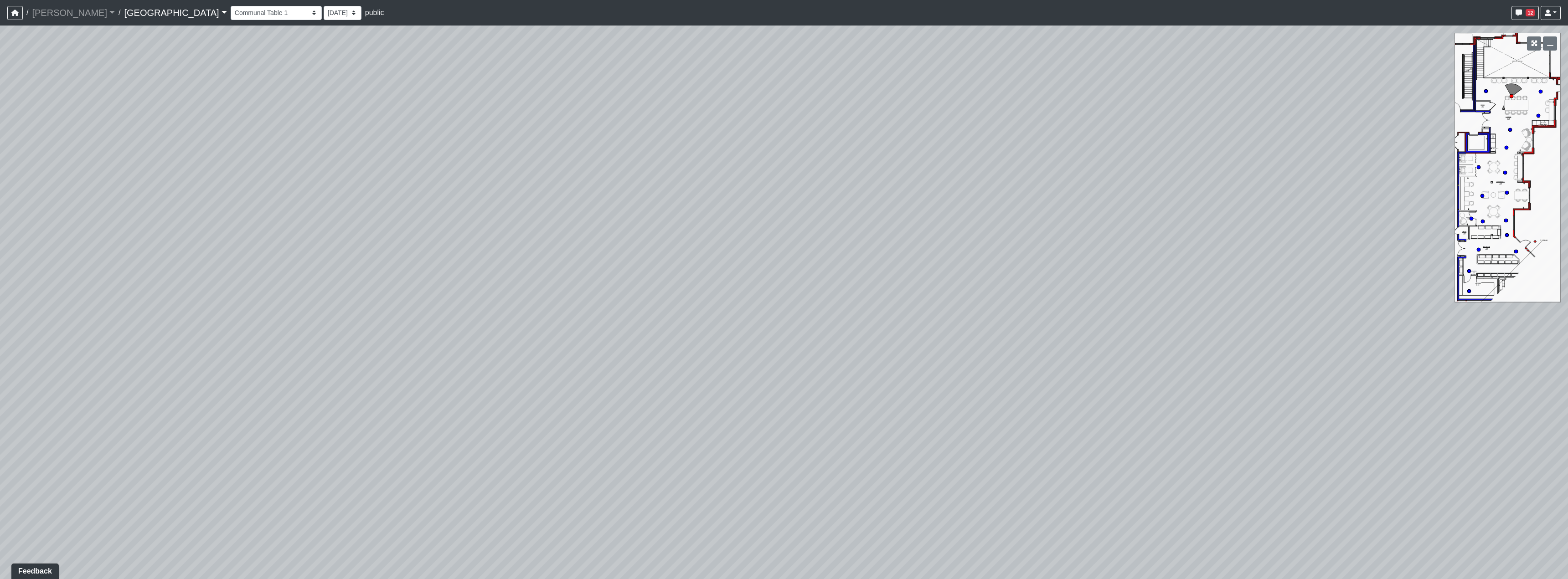
click at [1010, 364] on div "Loading... Reception Desk Loading... Lobby Loading... Landing Loading... Entry …" at bounding box center [784, 302] width 1568 height 553
click at [883, 371] on div "Loading... Reception Desk Loading... Lobby Loading... Landing Loading... Entry …" at bounding box center [784, 302] width 1568 height 553
click at [592, 428] on icon at bounding box center [597, 441] width 27 height 27
click at [723, 408] on div "Loading... Reception Desk Loading... Lobby Loading... Landing Loading... Entry …" at bounding box center [784, 302] width 1568 height 553
click at [839, 318] on icon at bounding box center [839, 321] width 27 height 27
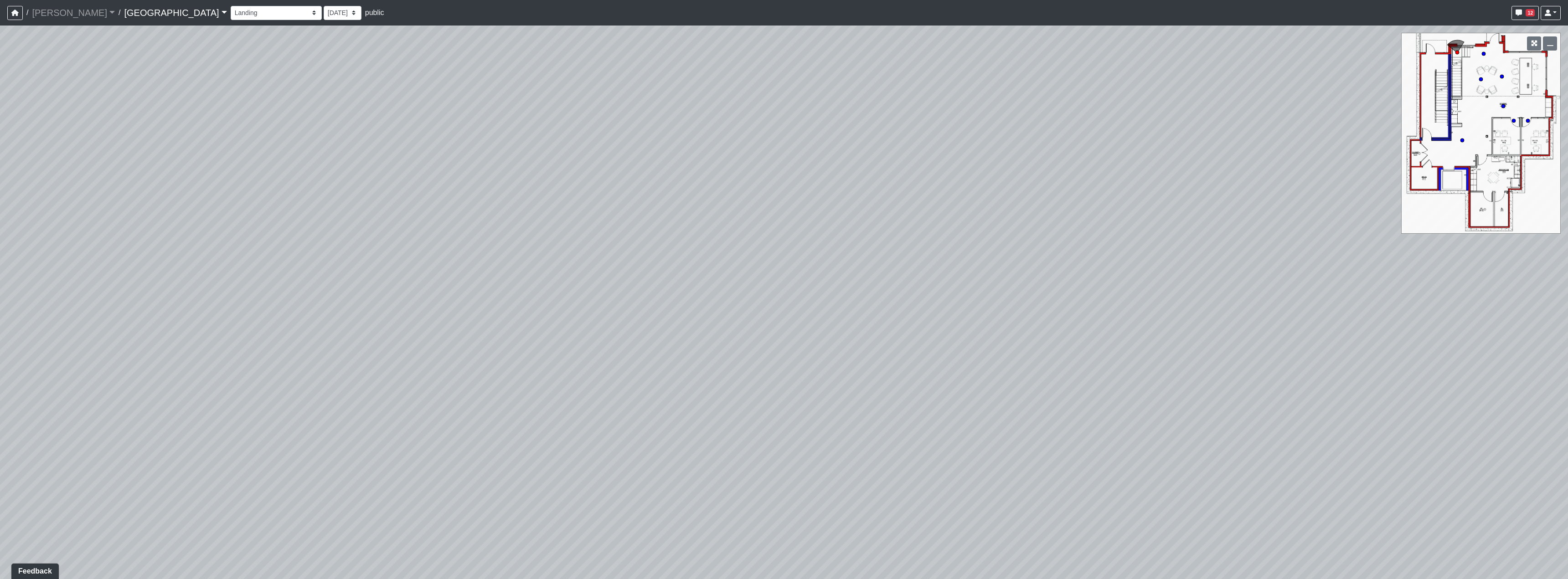
click at [609, 407] on div "Loading... Reception Desk Loading... Lobby Loading... Landing Loading... Entry …" at bounding box center [784, 302] width 1568 height 553
click at [646, 444] on div "Loading... Reception Desk Loading... Lobby Loading... Landing Loading... Entry …" at bounding box center [784, 302] width 1568 height 553
click at [669, 474] on icon at bounding box center [674, 482] width 27 height 27
drag, startPoint x: 1086, startPoint y: 228, endPoint x: 530, endPoint y: 230, distance: 556.0
click at [518, 231] on div "Loading... Reception Desk Loading... Lobby Loading... Landing Loading... Entry …" at bounding box center [784, 302] width 1568 height 553
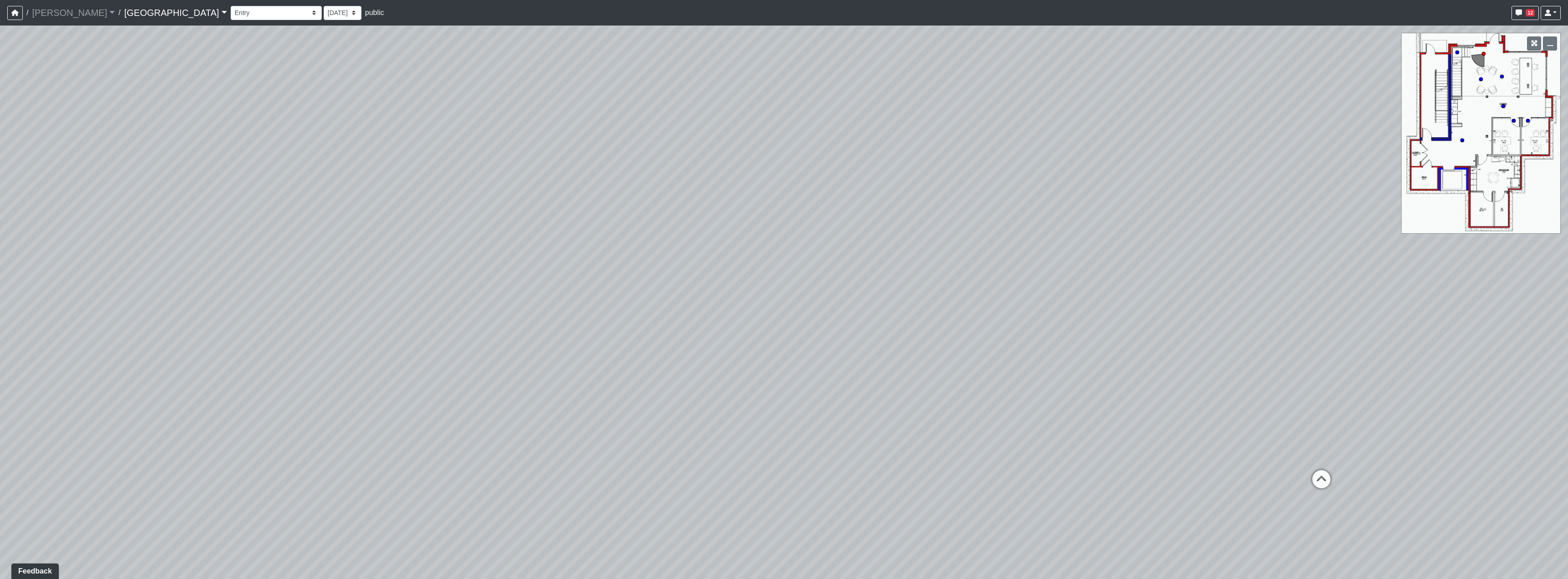
drag, startPoint x: 981, startPoint y: 251, endPoint x: 642, endPoint y: 257, distance: 339.1
click at [642, 257] on div "Loading... Reception Desk Loading... Lobby Loading... Landing Loading... Entry …" at bounding box center [784, 302] width 1568 height 553
drag, startPoint x: 1054, startPoint y: 332, endPoint x: 918, endPoint y: 316, distance: 136.9
click at [915, 314] on div "Loading... Reception Desk Loading... Lobby Loading... Landing Loading... Entry …" at bounding box center [784, 302] width 1568 height 553
drag, startPoint x: 973, startPoint y: 388, endPoint x: 965, endPoint y: 384, distance: 8.9
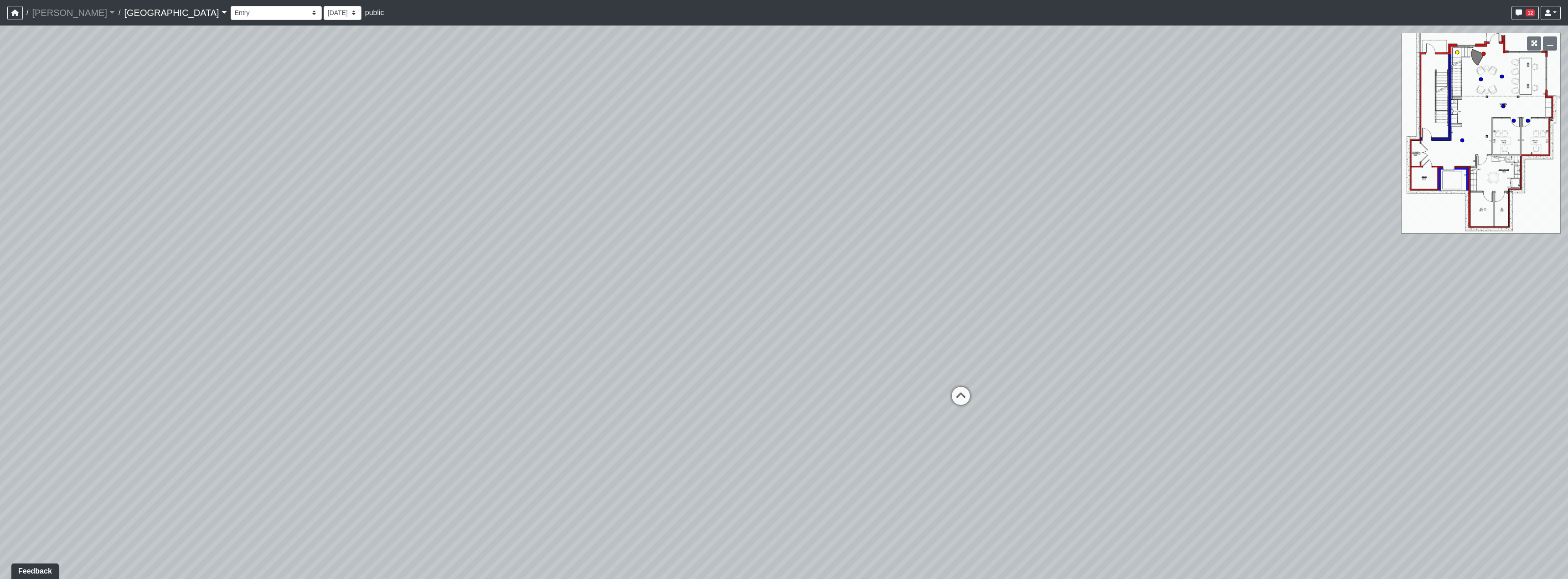
click at [974, 387] on icon at bounding box center [961, 400] width 27 height 27
click at [1135, 302] on div "Loading... Reception Desk Loading... Lobby Loading... Landing Loading... Entry …" at bounding box center [784, 302] width 1568 height 553
drag, startPoint x: 985, startPoint y: 299, endPoint x: 1043, endPoint y: 280, distance: 61.0
click at [1038, 322] on div "Loading... Reception Desk Loading... Lobby Loading... Landing Loading... Entry …" at bounding box center [784, 302] width 1568 height 553
click at [1109, 189] on icon at bounding box center [1115, 192] width 27 height 27
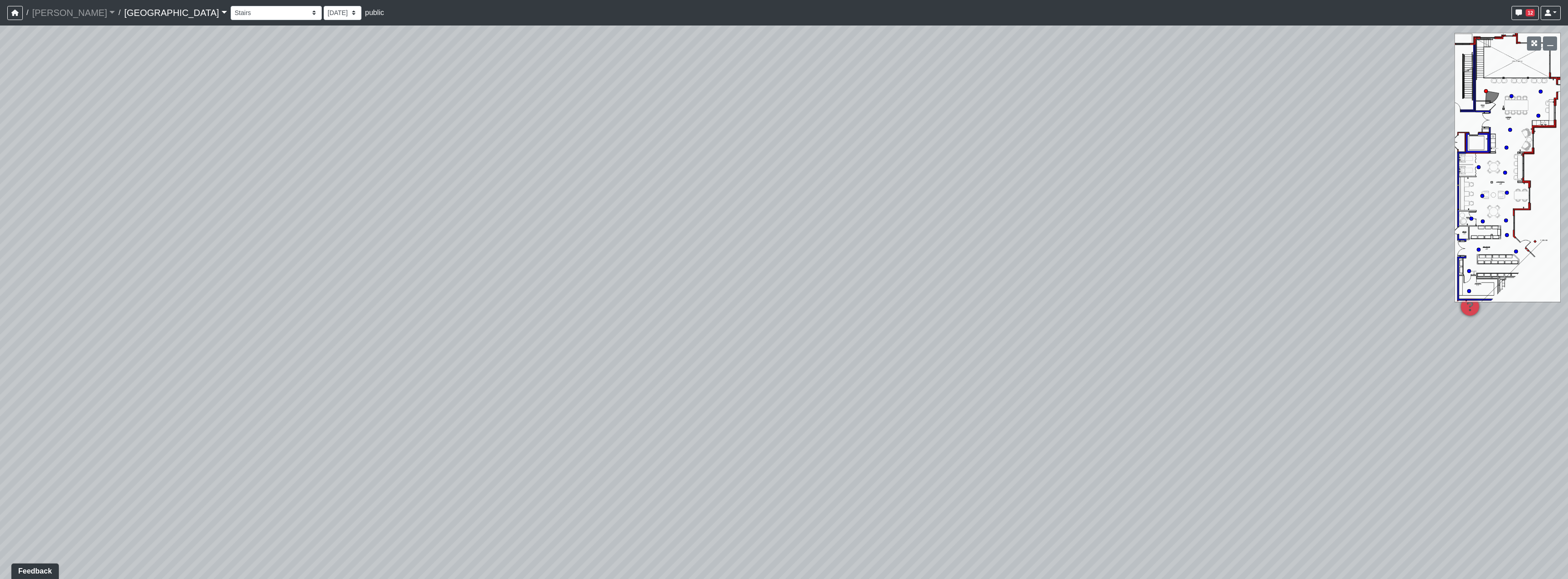
drag, startPoint x: 763, startPoint y: 367, endPoint x: 997, endPoint y: 207, distance: 283.5
click at [907, 292] on div "Loading... Reception Desk Loading... Lobby Loading... Landing Loading... Entry …" at bounding box center [784, 302] width 1568 height 553
drag, startPoint x: 740, startPoint y: 358, endPoint x: 879, endPoint y: 352, distance: 139.1
click at [881, 342] on div "Loading... Reception Desk Loading... Lobby Loading... Landing Loading... Entry …" at bounding box center [784, 302] width 1568 height 553
click at [852, 439] on icon at bounding box center [858, 436] width 27 height 27
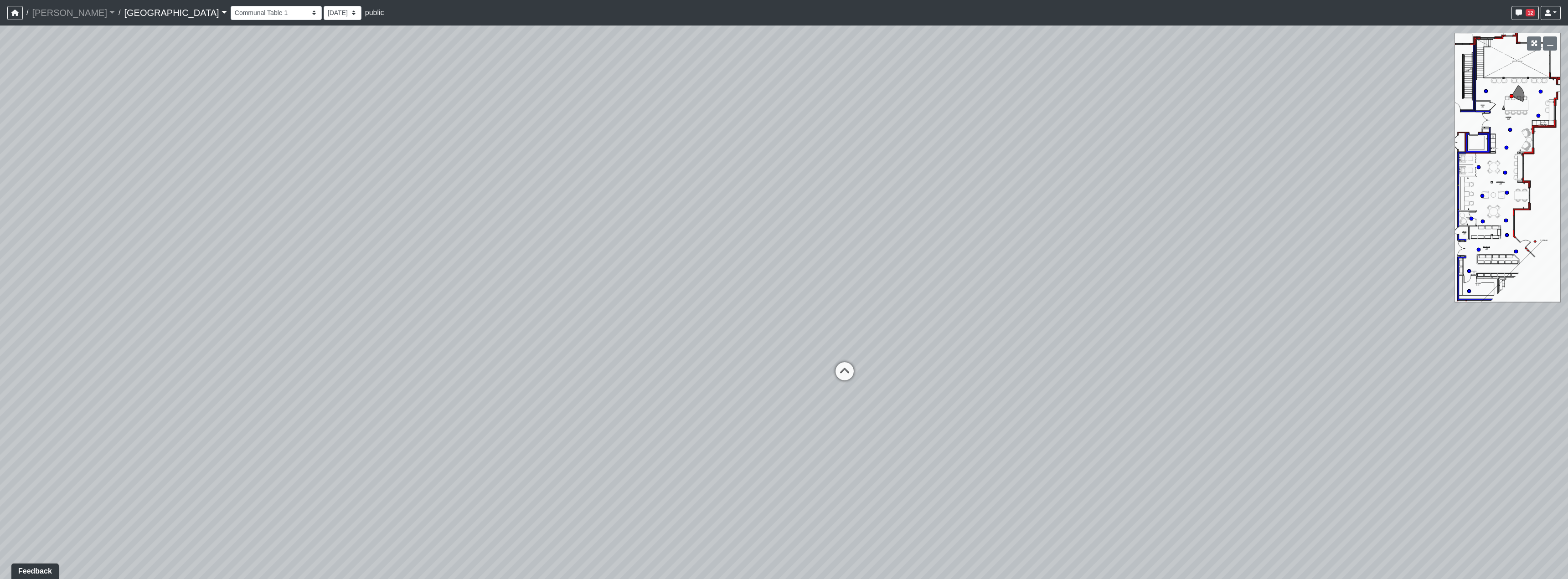
drag, startPoint x: 874, startPoint y: 360, endPoint x: 985, endPoint y: 346, distance: 111.9
click at [901, 358] on div "Loading... Reception Desk Loading... Lobby Loading... Landing Loading... Entry …" at bounding box center [784, 302] width 1568 height 553
drag, startPoint x: 728, startPoint y: 331, endPoint x: 884, endPoint y: 347, distance: 156.8
click at [858, 338] on div "Loading... Reception Desk Loading... Lobby Loading... Landing Loading... Entry …" at bounding box center [784, 302] width 1568 height 553
drag, startPoint x: 684, startPoint y: 339, endPoint x: 606, endPoint y: 244, distance: 122.9
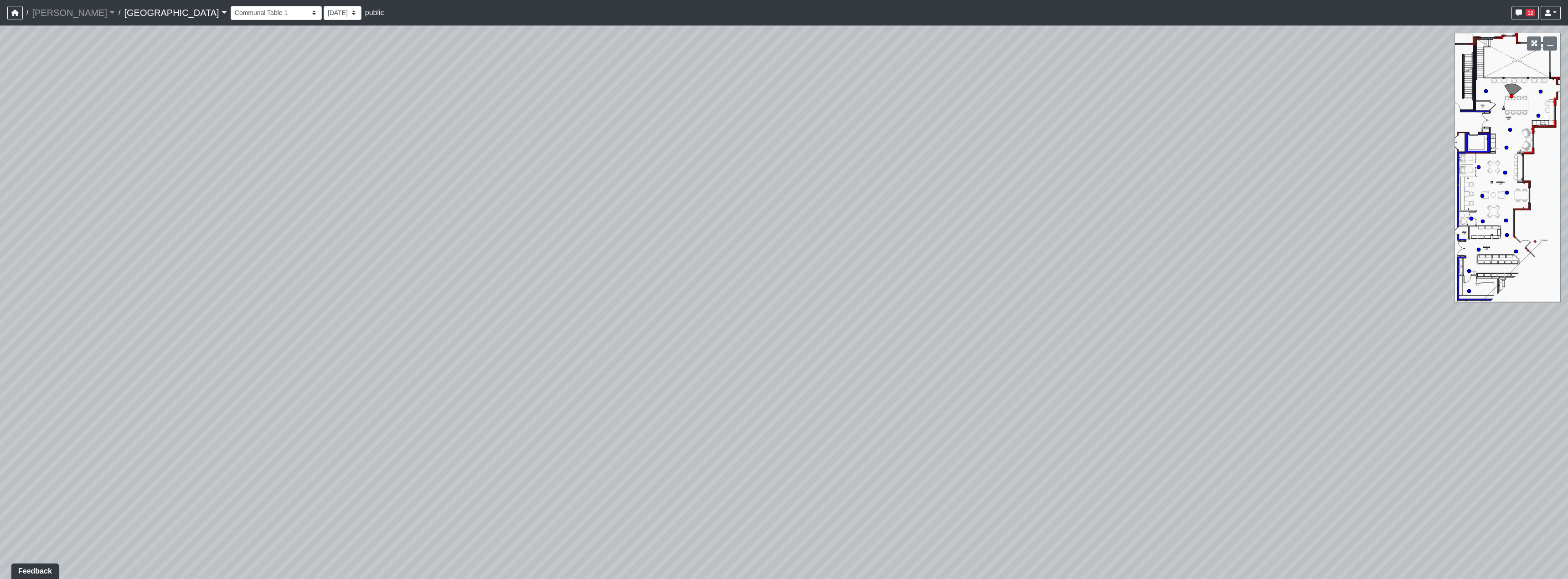
click at [382, 298] on div "Loading... Reception Desk Loading... Lobby Loading... Landing Loading... Entry …" at bounding box center [784, 302] width 1568 height 553
drag, startPoint x: 848, startPoint y: 333, endPoint x: 770, endPoint y: 344, distance: 78.8
click at [823, 366] on div "Loading... Reception Desk Loading... Lobby Loading... Landing Loading... Entry …" at bounding box center [784, 302] width 1568 height 553
click at [547, 307] on icon at bounding box center [561, 306] width 27 height 27
click at [990, 307] on div "Loading... Reception Desk Loading... Lobby Loading... Landing Loading... Entry …" at bounding box center [784, 302] width 1568 height 553
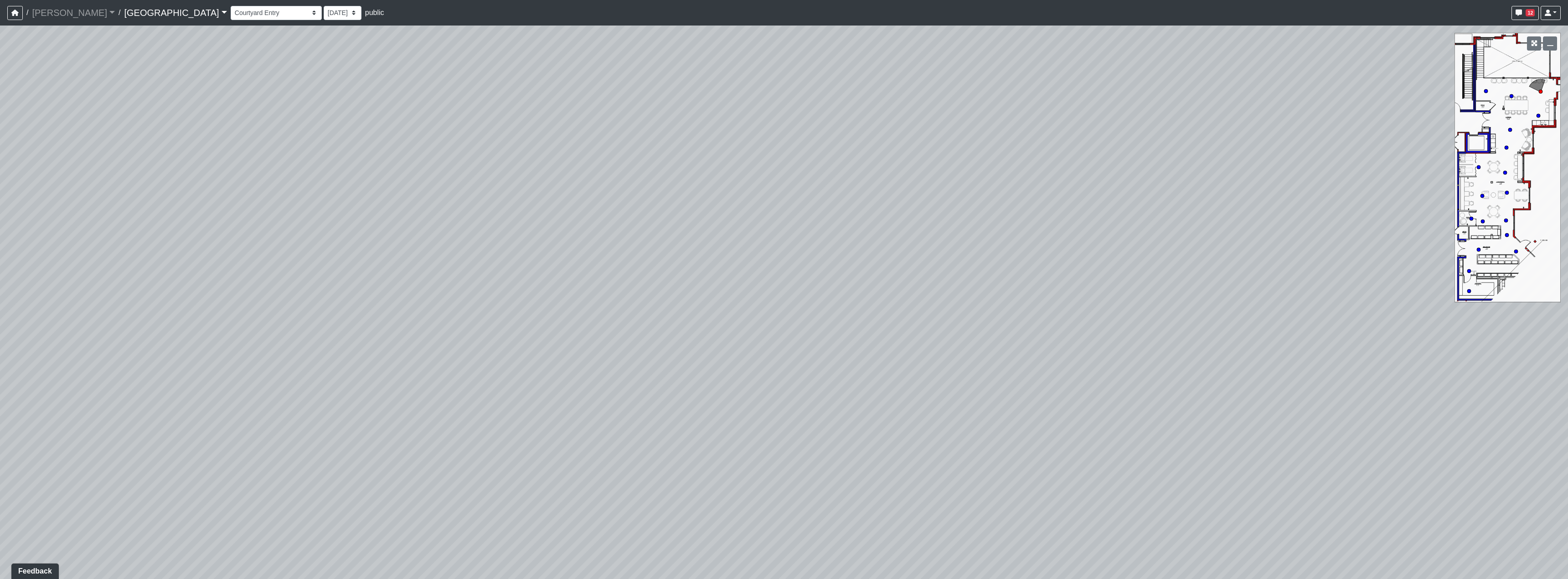
drag, startPoint x: 416, startPoint y: 292, endPoint x: 974, endPoint y: 326, distance: 559.0
click at [974, 326] on div "Loading... Reception Desk Loading... Lobby Loading... Landing Loading... Entry …" at bounding box center [784, 302] width 1568 height 553
drag, startPoint x: 1144, startPoint y: 317, endPoint x: 611, endPoint y: 290, distance: 533.7
click at [559, 321] on div "Loading... Reception Desk Loading... Lobby Loading... Landing Loading... Entry …" at bounding box center [784, 302] width 1568 height 553
drag, startPoint x: 911, startPoint y: 281, endPoint x: 1564, endPoint y: 349, distance: 656.5
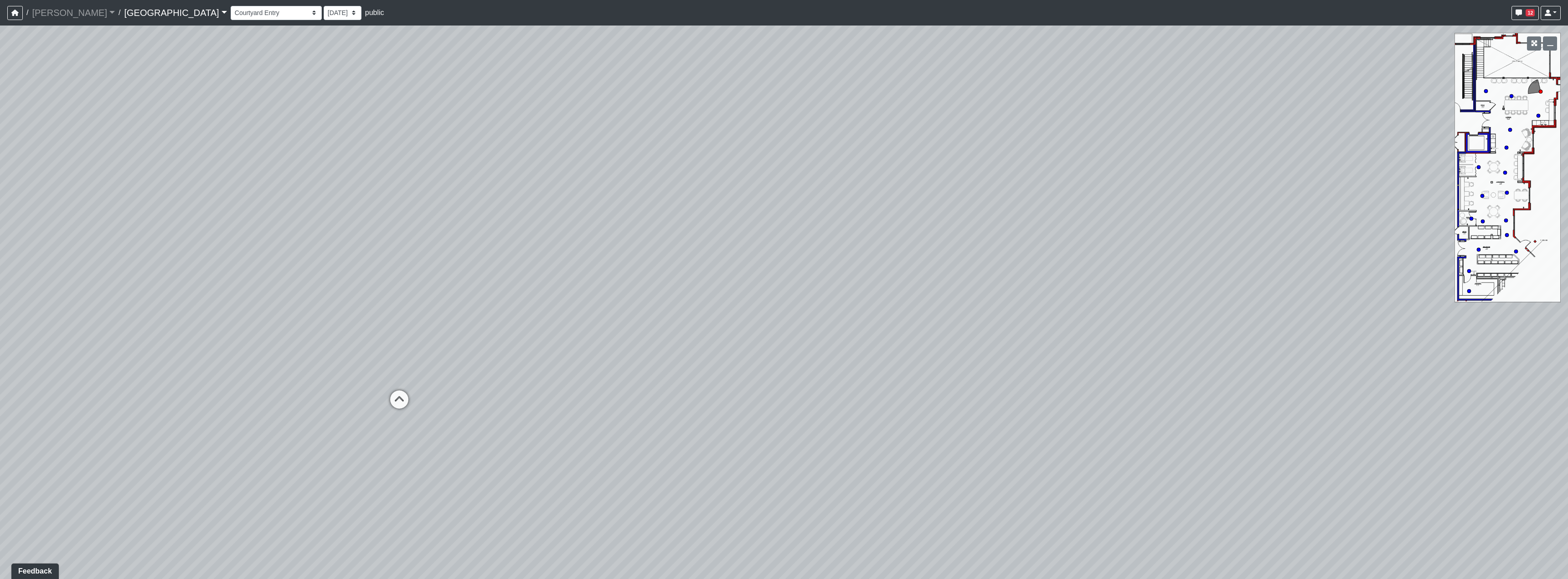
click at [1567, 347] on div "Loading... Reception Desk Loading... Lobby Loading... Landing Loading... Entry …" at bounding box center [784, 302] width 1568 height 553
drag, startPoint x: 836, startPoint y: 330, endPoint x: 531, endPoint y: 271, distance: 310.7
click at [531, 271] on div "Loading... Reception Desk Loading... Lobby Loading... Landing Loading... Entry …" at bounding box center [784, 302] width 1568 height 553
drag, startPoint x: 611, startPoint y: 388, endPoint x: 621, endPoint y: 387, distance: 10.0
click at [612, 387] on div "Loading... Reception Desk Loading... Lobby Loading... Landing Loading... Entry …" at bounding box center [784, 302] width 1568 height 553
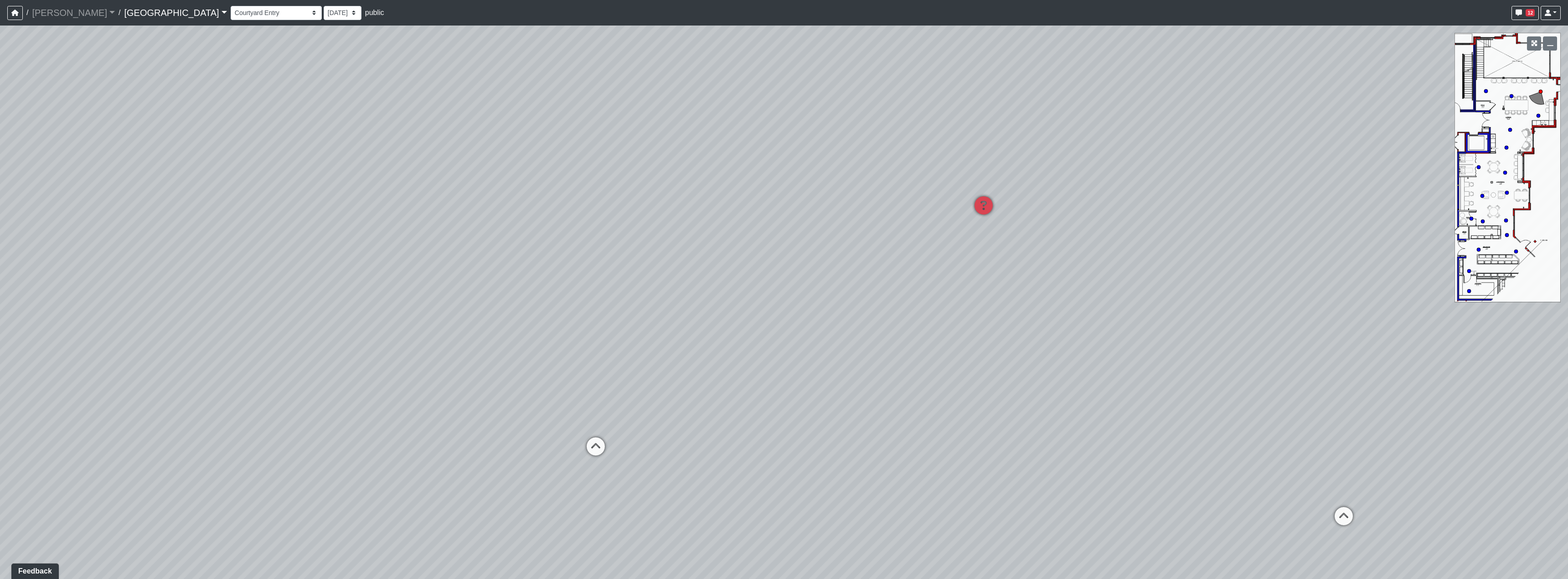
drag, startPoint x: 856, startPoint y: 438, endPoint x: 625, endPoint y: 385, distance: 237.0
click at [469, 404] on div "Loading... Reception Desk Loading... Lobby Loading... Landing Loading... Entry …" at bounding box center [784, 302] width 1568 height 553
click at [537, 331] on icon at bounding box center [537, 333] width 27 height 27
drag, startPoint x: 965, startPoint y: 254, endPoint x: 534, endPoint y: 254, distance: 431.0
click at [538, 246] on div "Loading... Reception Desk Loading... Lobby Loading... Landing Loading... Entry …" at bounding box center [784, 302] width 1568 height 553
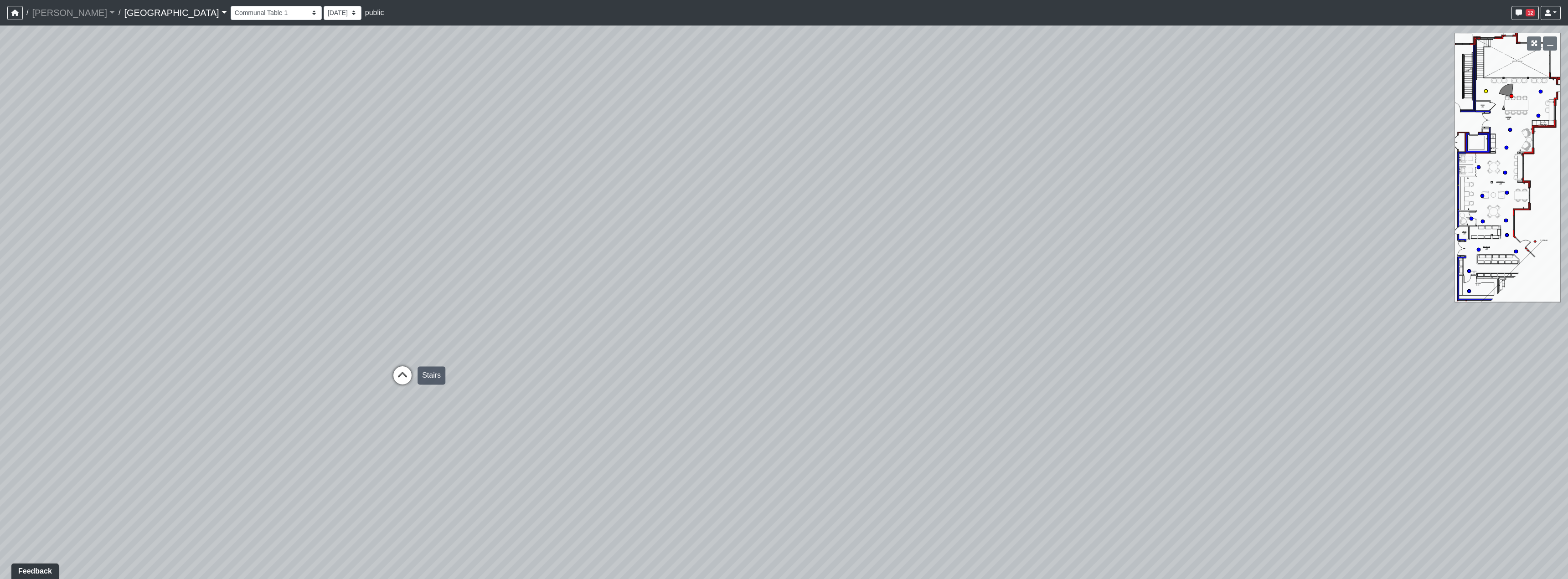
click at [405, 375] on icon at bounding box center [402, 380] width 27 height 27
select select "1EDBhc6kM7QFTDZ94oEGyU"
drag, startPoint x: 870, startPoint y: 307, endPoint x: 714, endPoint y: 301, distance: 156.1
click at [707, 304] on div "Loading... Reception Desk Loading... Lobby Loading... Landing Loading... Entry …" at bounding box center [784, 302] width 1568 height 553
